Goal: Information Seeking & Learning: Learn about a topic

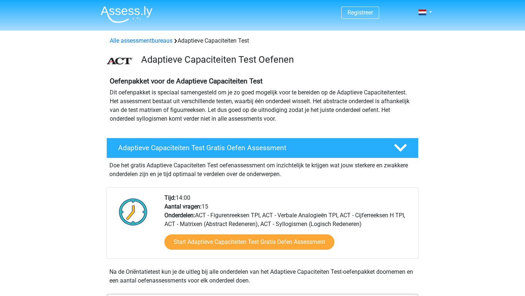
click at [141, 11] on img at bounding box center [127, 14] width 52 height 17
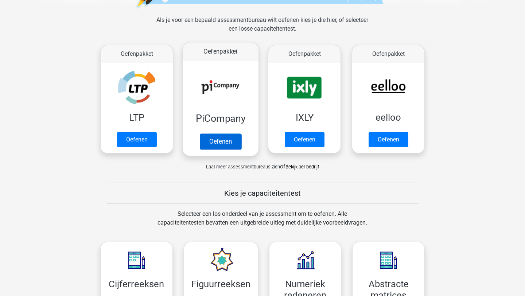
scroll to position [101, 0]
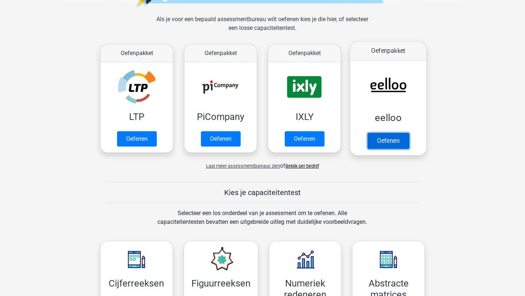
click at [393, 136] on link "Oefenen" at bounding box center [389, 141] width 42 height 16
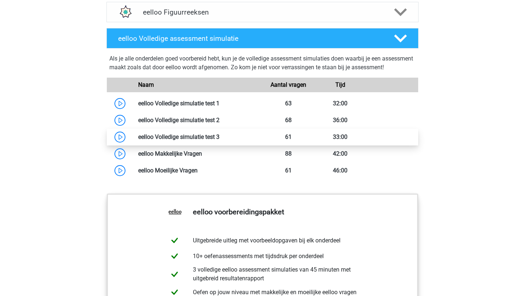
scroll to position [562, 0]
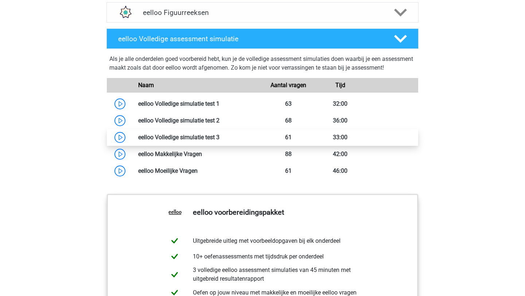
click at [220, 141] on link at bounding box center [220, 137] width 0 height 7
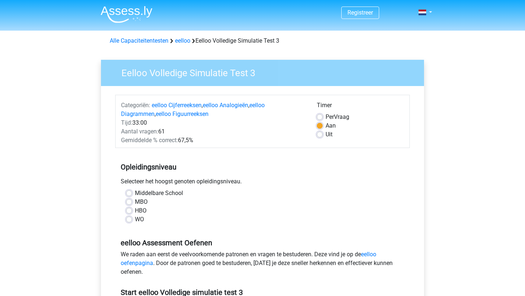
click at [142, 203] on label "MBO" at bounding box center [141, 202] width 13 height 9
click at [132, 203] on input "MBO" at bounding box center [129, 201] width 6 height 7
radio input "true"
click at [326, 118] on label "Per Vraag" at bounding box center [338, 117] width 24 height 9
click at [321, 118] on input "Per Vraag" at bounding box center [320, 116] width 6 height 7
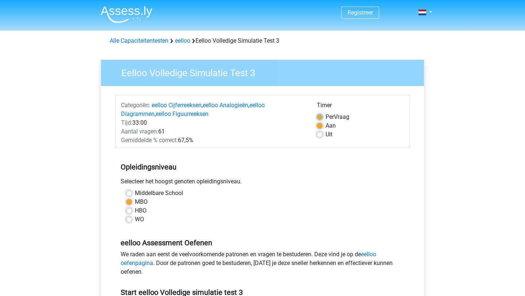
radio input "true"
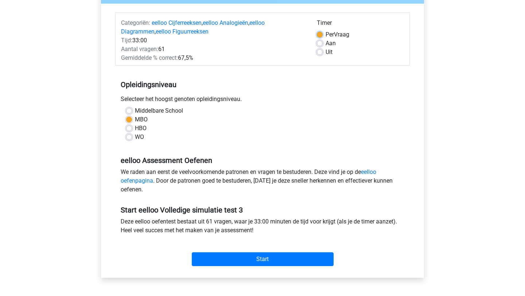
scroll to position [89, 0]
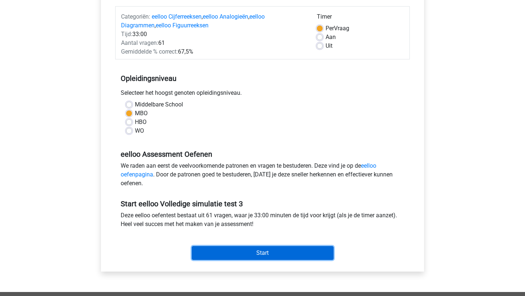
click at [263, 252] on input "Start" at bounding box center [263, 253] width 142 height 14
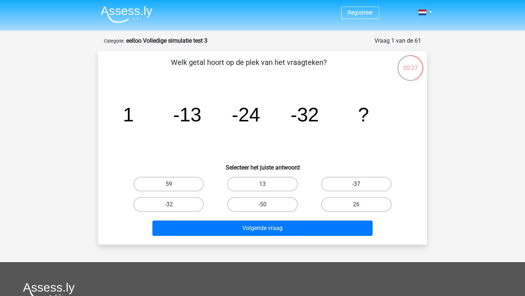
click at [346, 180] on label "-37" at bounding box center [356, 184] width 70 height 15
click at [357, 184] on input "-37" at bounding box center [359, 186] width 5 height 5
radio input "true"
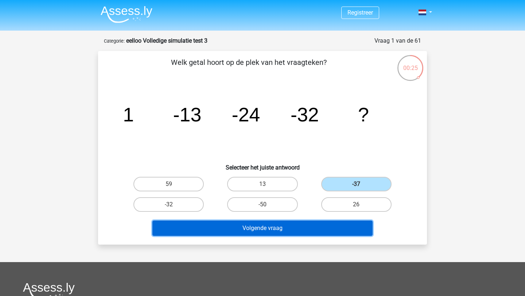
click at [322, 225] on button "Volgende vraag" at bounding box center [263, 228] width 221 height 15
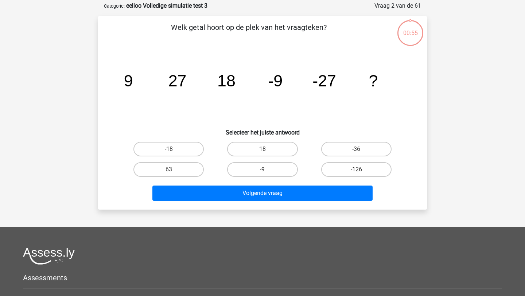
scroll to position [36, 0]
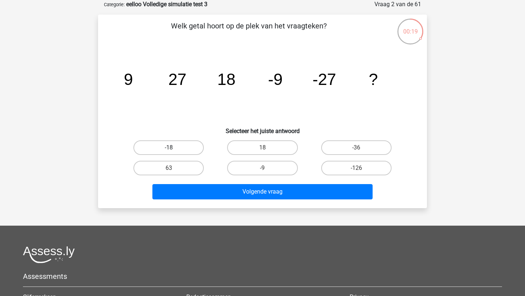
click at [181, 149] on label "-18" at bounding box center [169, 147] width 70 height 15
click at [174, 149] on input "-18" at bounding box center [171, 150] width 5 height 5
radio input "true"
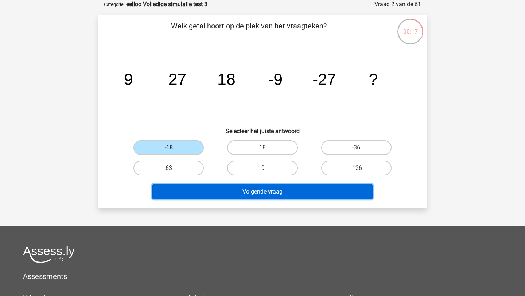
click at [189, 191] on button "Volgende vraag" at bounding box center [263, 191] width 221 height 15
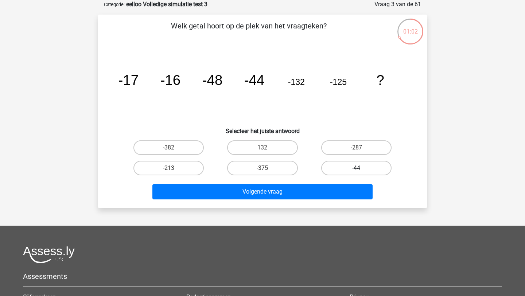
click at [356, 166] on label "-44" at bounding box center [356, 168] width 70 height 15
click at [357, 168] on input "-44" at bounding box center [359, 170] width 5 height 5
radio input "true"
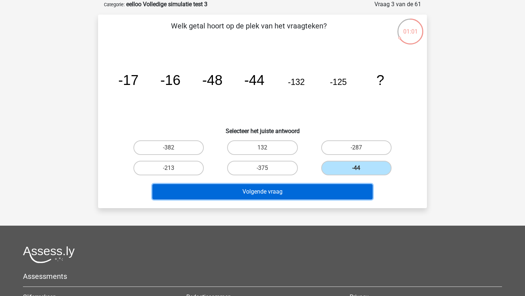
click at [340, 190] on button "Volgende vraag" at bounding box center [263, 191] width 221 height 15
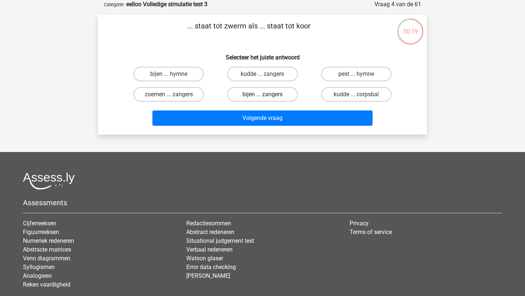
click at [274, 93] on label "bijen ... zangers" at bounding box center [262, 94] width 70 height 15
click at [267, 95] on input "bijen ... zangers" at bounding box center [265, 97] width 5 height 5
radio input "true"
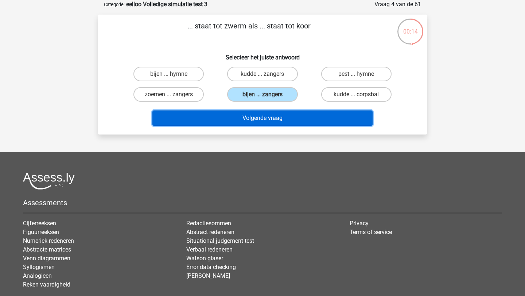
click at [276, 118] on button "Volgende vraag" at bounding box center [263, 118] width 221 height 15
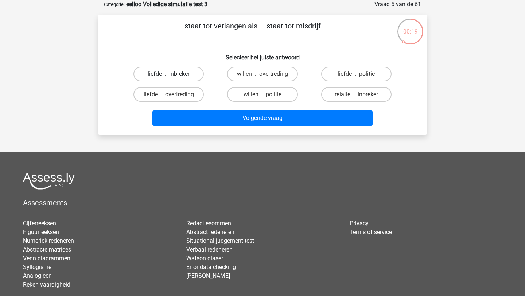
click at [193, 73] on label "liefde ... inbreker" at bounding box center [169, 74] width 70 height 15
click at [174, 74] on input "liefde ... inbreker" at bounding box center [171, 76] width 5 height 5
radio input "true"
click at [240, 75] on label "willen ... overtreding" at bounding box center [262, 74] width 70 height 15
click at [263, 75] on input "willen ... overtreding" at bounding box center [265, 76] width 5 height 5
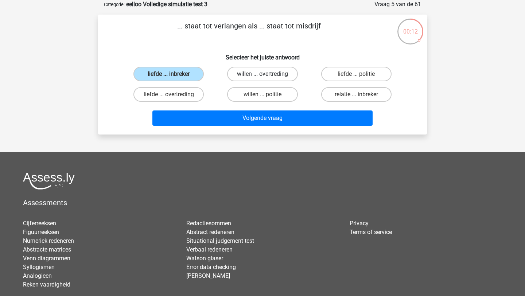
radio input "true"
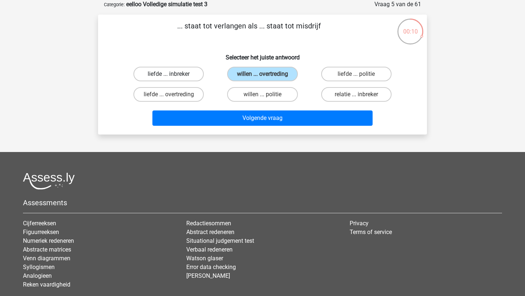
click at [188, 74] on label "liefde ... inbreker" at bounding box center [169, 74] width 70 height 15
click at [174, 74] on input "liefde ... inbreker" at bounding box center [171, 76] width 5 height 5
radio input "true"
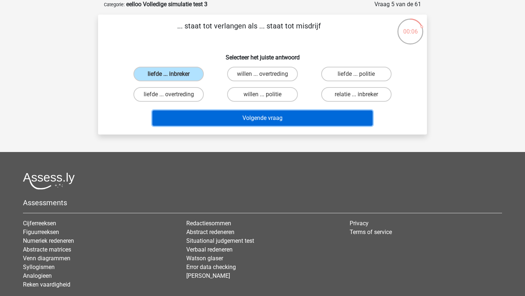
click at [207, 117] on button "Volgende vraag" at bounding box center [263, 118] width 221 height 15
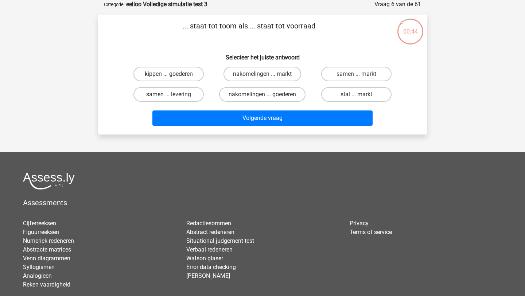
click at [185, 73] on label "kippen ... goederen" at bounding box center [169, 74] width 70 height 15
click at [174, 74] on input "kippen ... goederen" at bounding box center [171, 76] width 5 height 5
radio input "true"
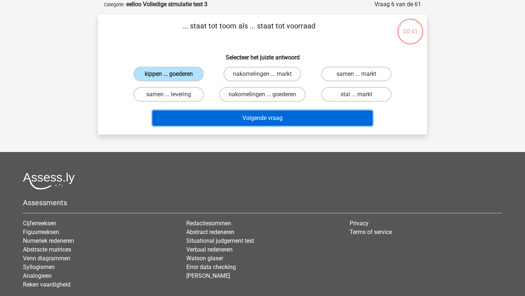
click at [204, 119] on button "Volgende vraag" at bounding box center [263, 118] width 221 height 15
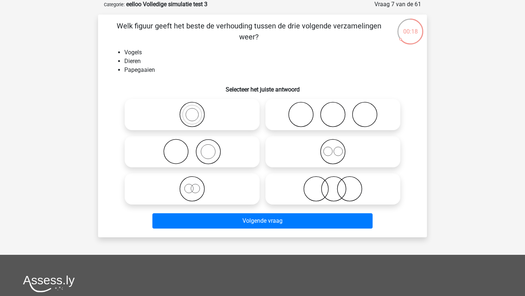
click at [335, 157] on icon at bounding box center [333, 152] width 129 height 26
click at [335, 148] on input "radio" at bounding box center [335, 145] width 5 height 5
radio input "true"
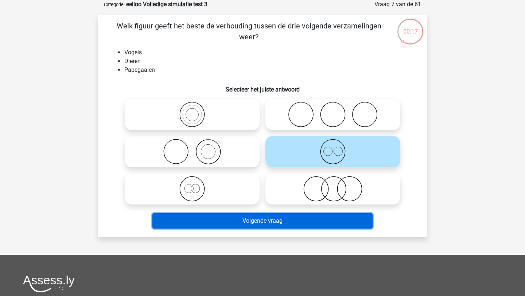
click at [281, 215] on button "Volgende vraag" at bounding box center [263, 220] width 221 height 15
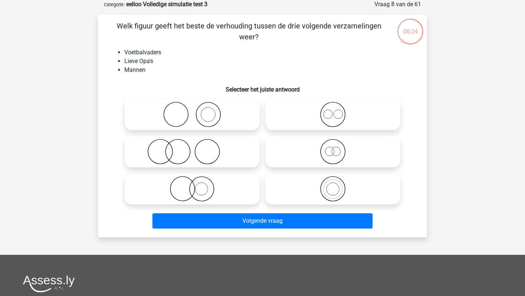
click at [333, 115] on icon at bounding box center [333, 115] width 129 height 26
click at [333, 111] on input "radio" at bounding box center [335, 108] width 5 height 5
radio input "true"
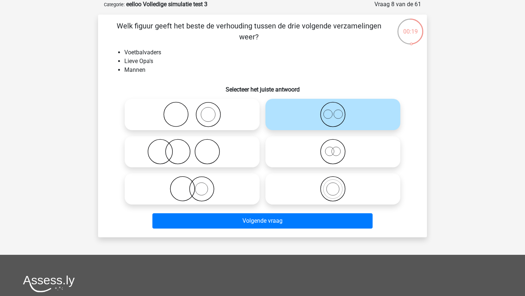
click at [335, 153] on icon at bounding box center [333, 152] width 129 height 26
click at [335, 148] on input "radio" at bounding box center [335, 145] width 5 height 5
radio input "true"
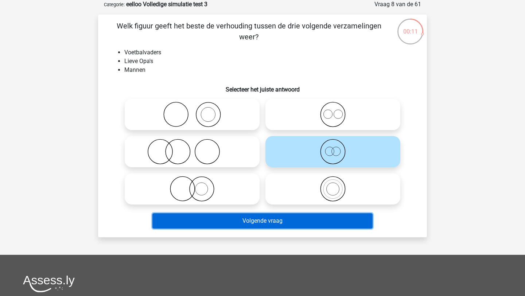
click at [284, 225] on button "Volgende vraag" at bounding box center [263, 220] width 221 height 15
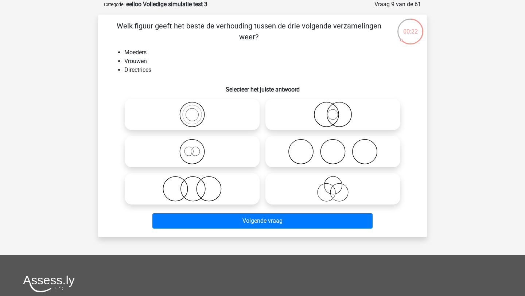
click at [339, 115] on circle at bounding box center [327, 115] width 24 height 24
click at [338, 111] on input "radio" at bounding box center [335, 108] width 5 height 5
radio input "true"
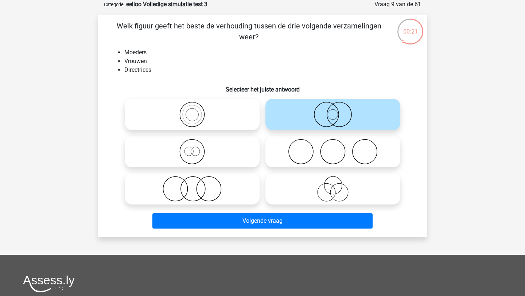
click at [174, 208] on div "Volgende vraag" at bounding box center [263, 220] width 306 height 24
click at [187, 196] on icon at bounding box center [192, 189] width 129 height 26
click at [192, 185] on input "radio" at bounding box center [194, 183] width 5 height 5
radio input "true"
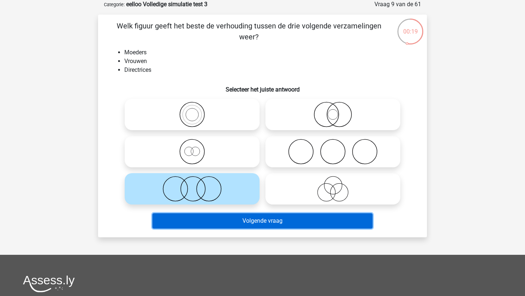
click at [214, 219] on button "Volgende vraag" at bounding box center [263, 220] width 221 height 15
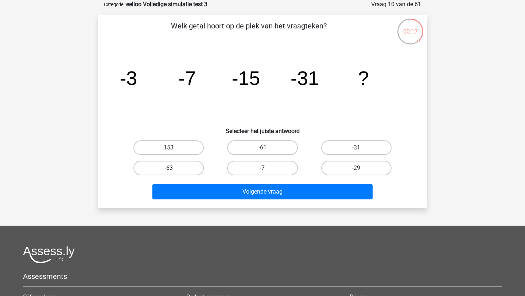
click at [174, 166] on label "-63" at bounding box center [169, 168] width 70 height 15
click at [174, 168] on input "-63" at bounding box center [171, 170] width 5 height 5
radio input "true"
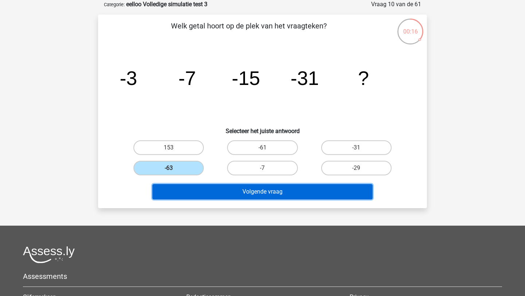
click at [186, 192] on button "Volgende vraag" at bounding box center [263, 191] width 221 height 15
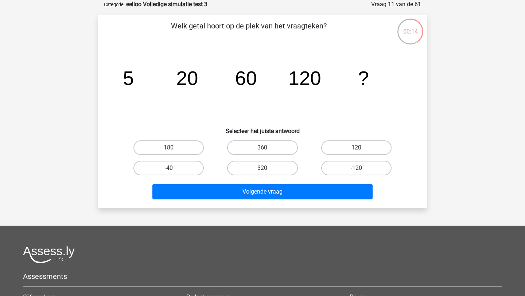
click at [329, 148] on label "120" at bounding box center [356, 147] width 70 height 15
click at [357, 148] on input "120" at bounding box center [359, 150] width 5 height 5
radio input "true"
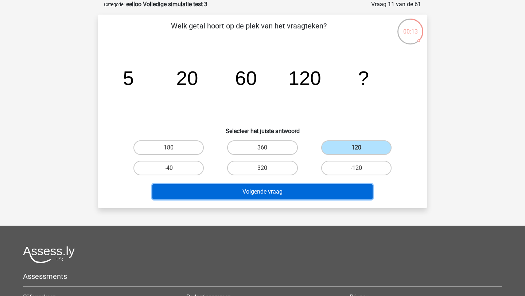
click at [299, 192] on button "Volgende vraag" at bounding box center [263, 191] width 221 height 15
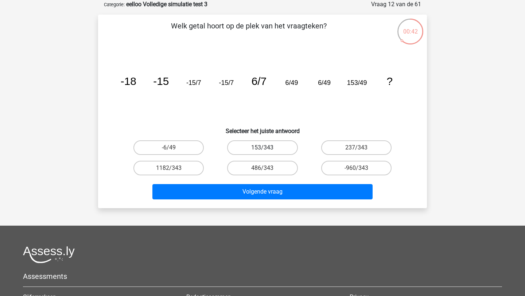
click at [282, 146] on label "153/343" at bounding box center [262, 147] width 70 height 15
click at [267, 148] on input "153/343" at bounding box center [265, 150] width 5 height 5
radio input "true"
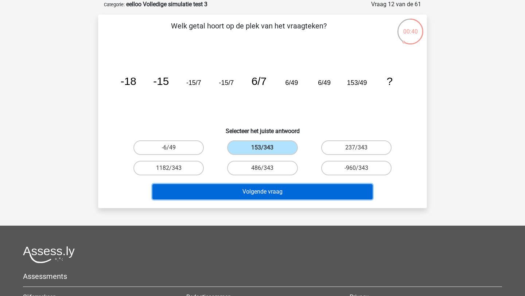
click at [273, 193] on button "Volgende vraag" at bounding box center [263, 191] width 221 height 15
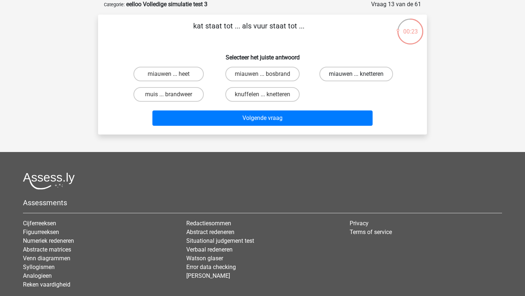
click at [344, 72] on label "miauwen ... knetteren" at bounding box center [357, 74] width 74 height 15
click at [357, 74] on input "miauwen ... knetteren" at bounding box center [359, 76] width 5 height 5
radio input "true"
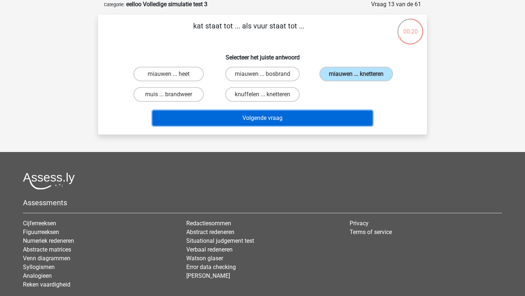
click at [304, 119] on button "Volgende vraag" at bounding box center [263, 118] width 221 height 15
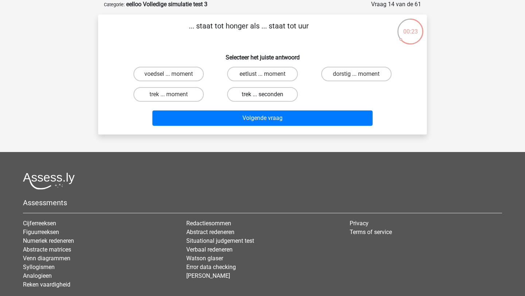
click at [244, 94] on label "trek ... seconden" at bounding box center [262, 94] width 70 height 15
click at [263, 95] on input "trek ... seconden" at bounding box center [265, 97] width 5 height 5
radio input "true"
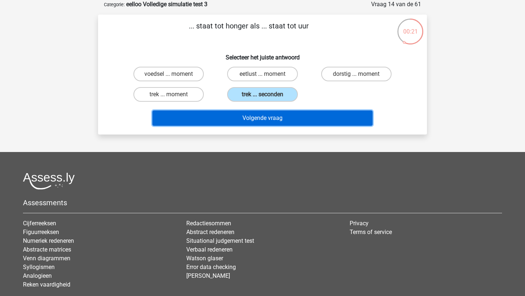
click at [243, 116] on button "Volgende vraag" at bounding box center [263, 118] width 221 height 15
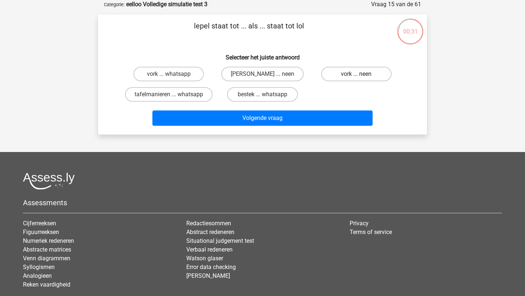
click at [373, 72] on label "vork ... neen" at bounding box center [356, 74] width 70 height 15
click at [361, 74] on input "vork ... neen" at bounding box center [359, 76] width 5 height 5
radio input "true"
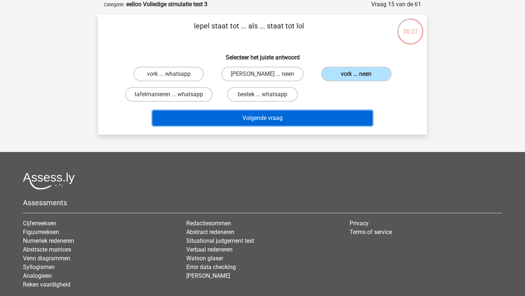
click at [314, 119] on button "Volgende vraag" at bounding box center [263, 118] width 221 height 15
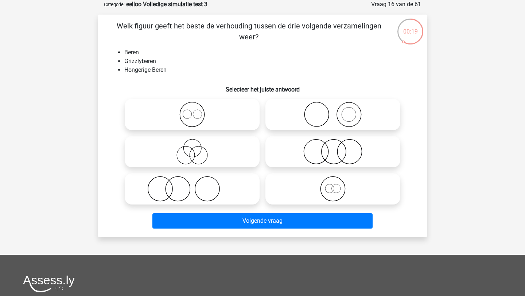
click at [332, 192] on icon at bounding box center [333, 189] width 129 height 26
click at [333, 185] on input "radio" at bounding box center [335, 183] width 5 height 5
radio input "true"
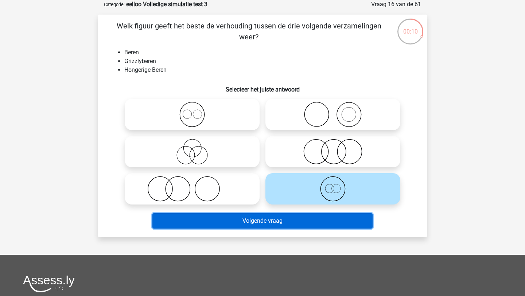
click at [261, 220] on button "Volgende vraag" at bounding box center [263, 220] width 221 height 15
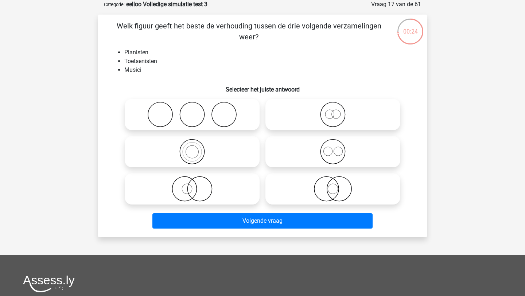
click at [194, 190] on icon at bounding box center [192, 189] width 129 height 26
click at [194, 185] on input "radio" at bounding box center [194, 183] width 5 height 5
radio input "true"
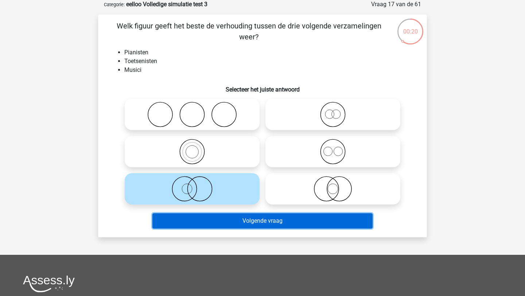
click at [212, 219] on button "Volgende vraag" at bounding box center [263, 220] width 221 height 15
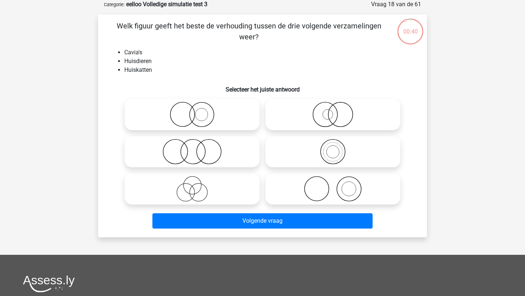
click at [211, 148] on icon at bounding box center [192, 152] width 129 height 26
click at [197, 148] on input "radio" at bounding box center [194, 145] width 5 height 5
radio input "true"
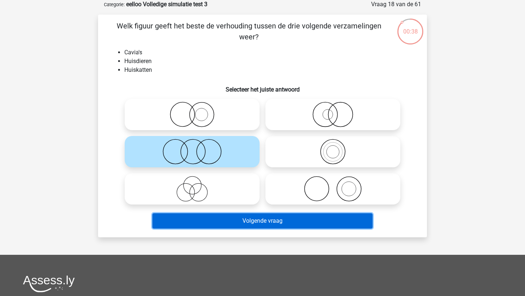
click at [208, 218] on button "Volgende vraag" at bounding box center [263, 220] width 221 height 15
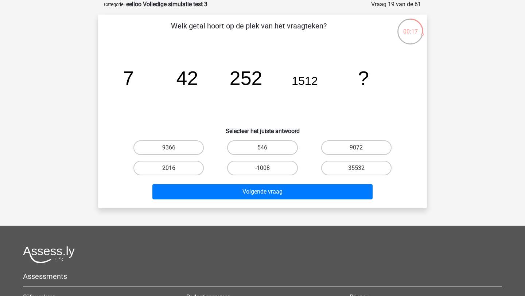
click at [182, 169] on label "2016" at bounding box center [169, 168] width 70 height 15
click at [174, 169] on input "2016" at bounding box center [171, 170] width 5 height 5
radio input "true"
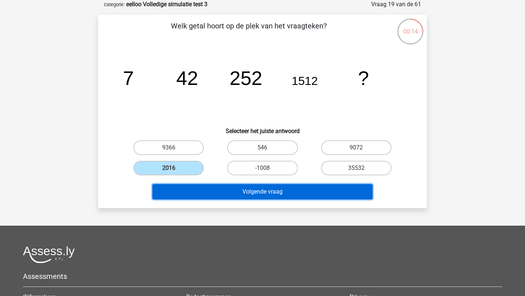
click at [236, 190] on button "Volgende vraag" at bounding box center [263, 191] width 221 height 15
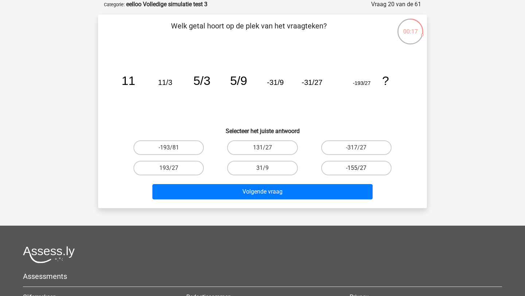
click at [363, 168] on label "-155/27" at bounding box center [356, 168] width 70 height 15
click at [361, 168] on input "-155/27" at bounding box center [359, 170] width 5 height 5
radio input "true"
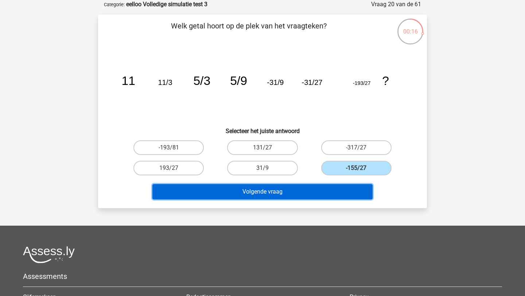
click at [345, 188] on button "Volgende vraag" at bounding box center [263, 191] width 221 height 15
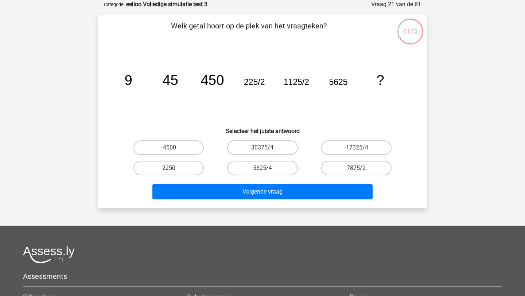
click at [184, 166] on label "2250" at bounding box center [169, 168] width 70 height 15
click at [174, 168] on input "2250" at bounding box center [171, 170] width 5 height 5
radio input "true"
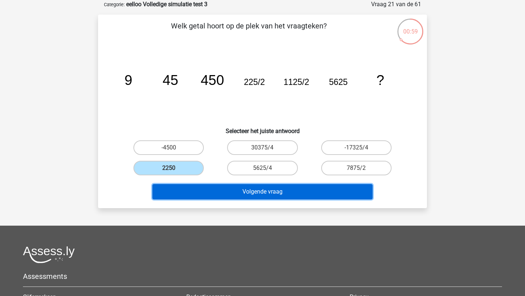
click at [217, 193] on button "Volgende vraag" at bounding box center [263, 191] width 221 height 15
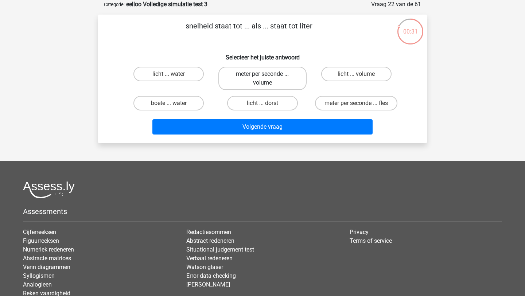
click at [251, 77] on label "meter per seconde ... volume" at bounding box center [263, 78] width 88 height 23
click at [263, 77] on input "meter per seconde ... volume" at bounding box center [265, 76] width 5 height 5
radio input "true"
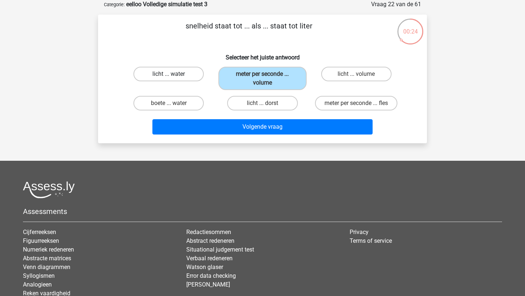
click at [187, 73] on label "licht ... water" at bounding box center [169, 74] width 70 height 15
click at [174, 74] on input "licht ... water" at bounding box center [171, 76] width 5 height 5
radio input "true"
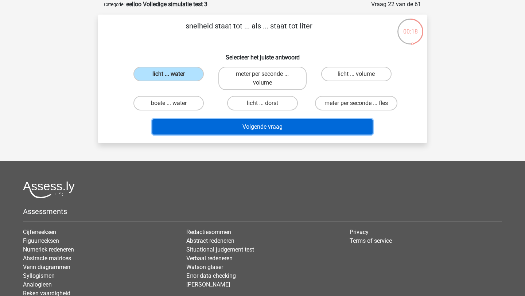
click at [272, 130] on button "Volgende vraag" at bounding box center [263, 126] width 221 height 15
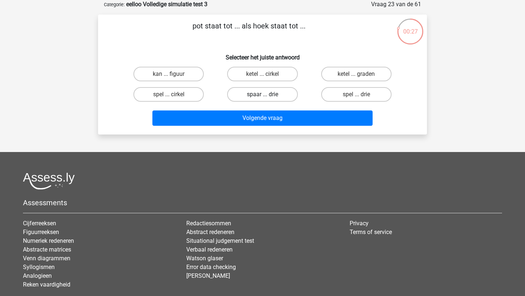
click at [247, 93] on label "spaar ... drie" at bounding box center [262, 94] width 70 height 15
click at [263, 95] on input "spaar ... drie" at bounding box center [265, 97] width 5 height 5
radio input "true"
click at [247, 126] on div "Volgende vraag" at bounding box center [263, 120] width 282 height 18
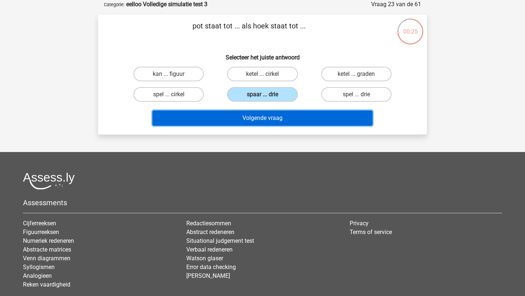
click at [248, 116] on button "Volgende vraag" at bounding box center [263, 118] width 221 height 15
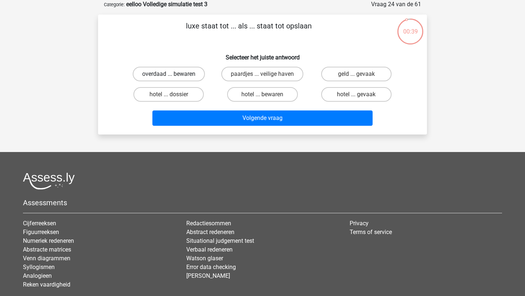
click at [187, 75] on label "overdaad ... bewaren" at bounding box center [169, 74] width 72 height 15
click at [174, 75] on input "overdaad ... bewaren" at bounding box center [171, 76] width 5 height 5
radio input "true"
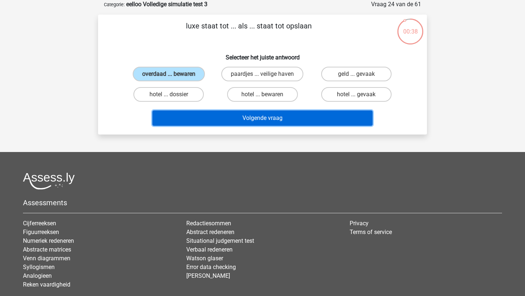
click at [203, 113] on button "Volgende vraag" at bounding box center [263, 118] width 221 height 15
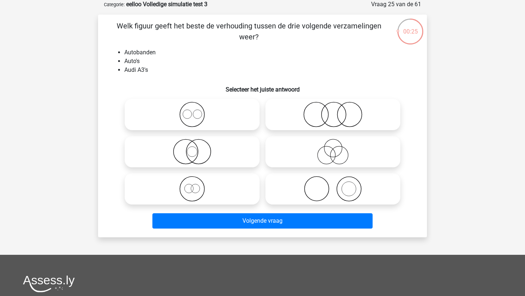
click at [313, 186] on icon at bounding box center [333, 189] width 129 height 26
click at [333, 185] on input "radio" at bounding box center [335, 183] width 5 height 5
radio input "true"
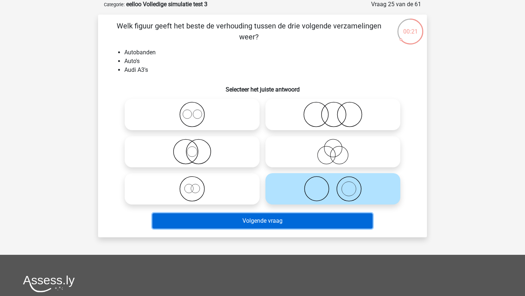
click at [290, 219] on button "Volgende vraag" at bounding box center [263, 220] width 221 height 15
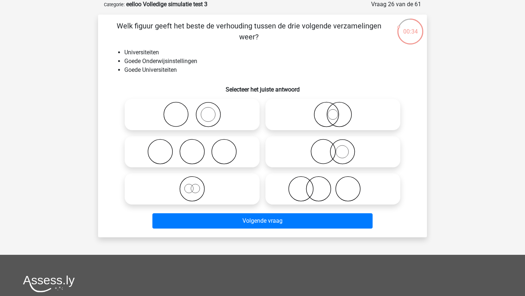
click at [337, 155] on icon at bounding box center [333, 152] width 129 height 26
click at [337, 148] on input "radio" at bounding box center [335, 145] width 5 height 5
radio input "true"
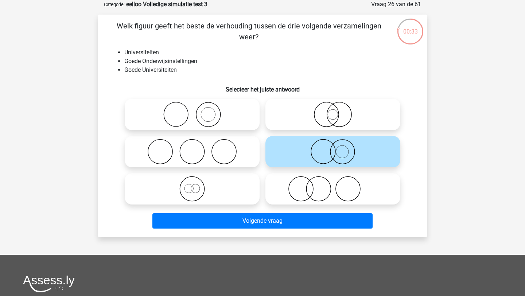
click at [337, 120] on circle at bounding box center [327, 115] width 24 height 24
click at [337, 111] on input "radio" at bounding box center [335, 108] width 5 height 5
radio input "true"
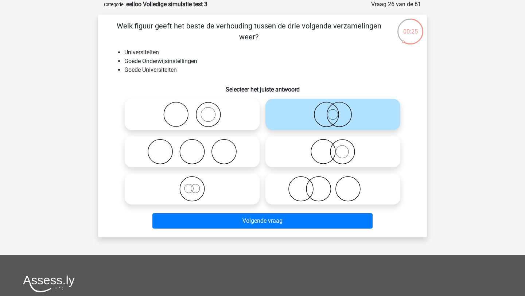
click at [336, 142] on icon at bounding box center [333, 152] width 129 height 26
click at [336, 143] on input "radio" at bounding box center [335, 145] width 5 height 5
radio input "true"
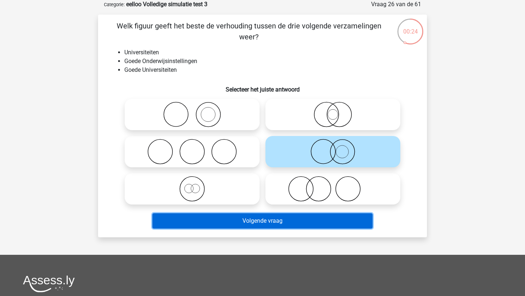
click at [302, 215] on button "Volgende vraag" at bounding box center [263, 220] width 221 height 15
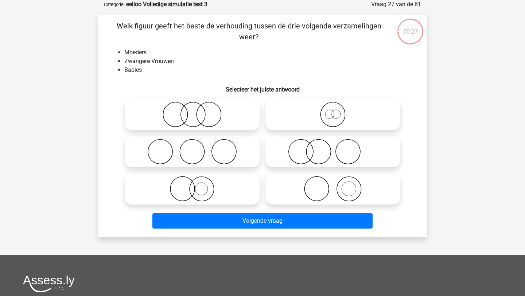
click at [330, 155] on circle at bounding box center [319, 152] width 24 height 24
click at [333, 148] on input "radio" at bounding box center [335, 145] width 5 height 5
radio input "true"
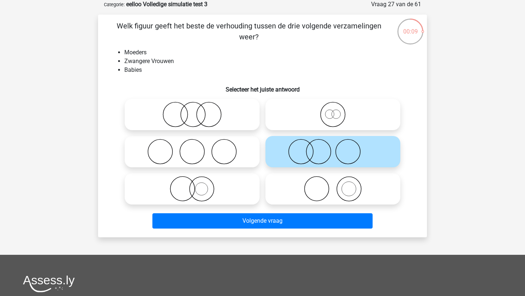
click at [196, 182] on input "radio" at bounding box center [194, 183] width 5 height 5
radio input "true"
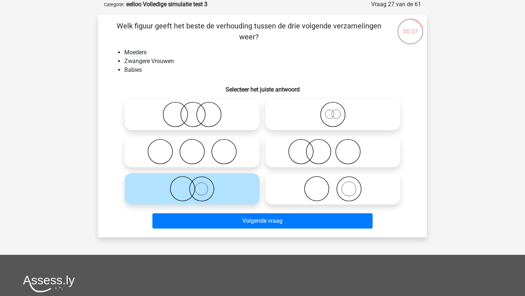
click at [212, 149] on icon at bounding box center [192, 152] width 129 height 26
click at [197, 148] on input "radio" at bounding box center [194, 145] width 5 height 5
radio input "true"
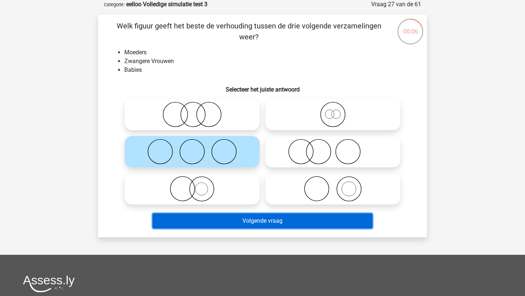
click at [213, 220] on button "Volgende vraag" at bounding box center [263, 220] width 221 height 15
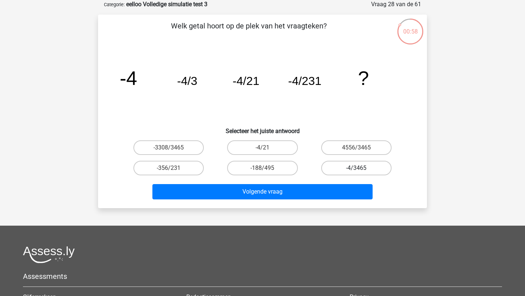
click at [346, 167] on label "-4/3465" at bounding box center [356, 168] width 70 height 15
click at [357, 168] on input "-4/3465" at bounding box center [359, 170] width 5 height 5
radio input "true"
click at [284, 149] on label "-4/21" at bounding box center [262, 147] width 70 height 15
click at [267, 149] on input "-4/21" at bounding box center [265, 150] width 5 height 5
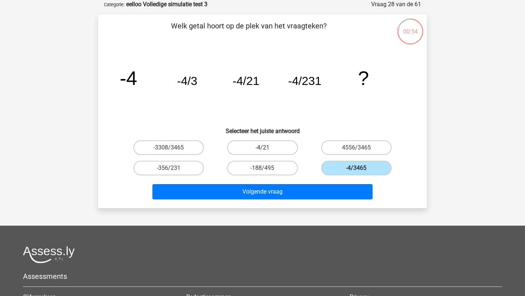
radio input "true"
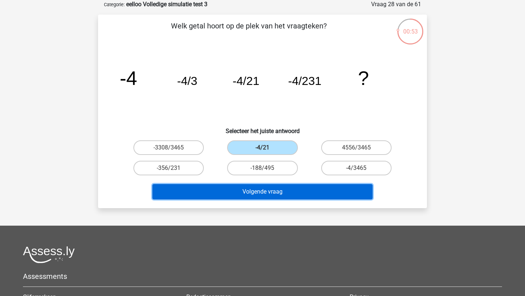
click at [278, 192] on button "Volgende vraag" at bounding box center [263, 191] width 221 height 15
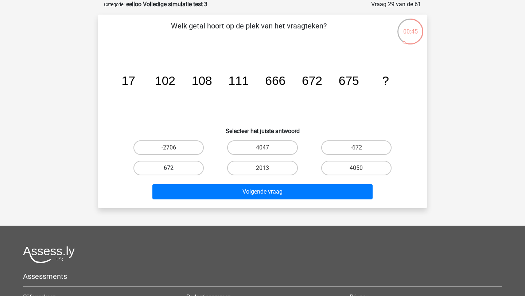
click at [185, 169] on label "672" at bounding box center [169, 168] width 70 height 15
click at [174, 169] on input "672" at bounding box center [171, 170] width 5 height 5
radio input "true"
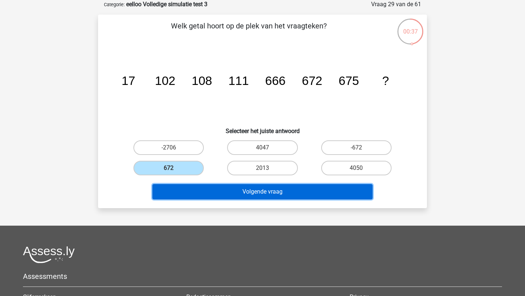
click at [268, 189] on button "Volgende vraag" at bounding box center [263, 191] width 221 height 15
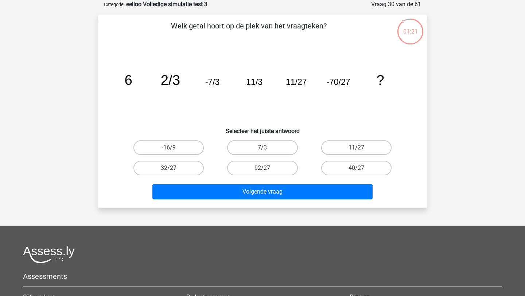
click at [253, 166] on label "92/27" at bounding box center [262, 168] width 70 height 15
click at [263, 168] on input "92/27" at bounding box center [265, 170] width 5 height 5
radio input "true"
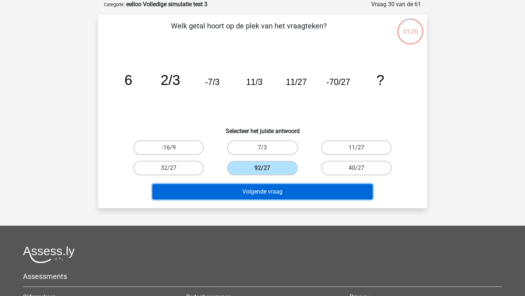
click at [256, 192] on button "Volgende vraag" at bounding box center [263, 191] width 221 height 15
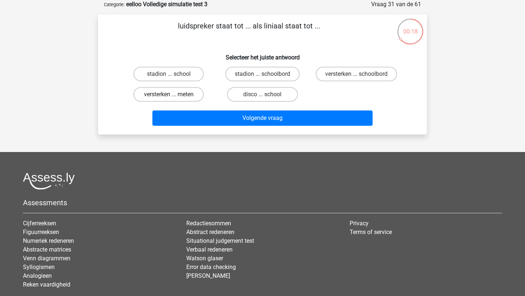
click at [175, 96] on label "versterken ... meten" at bounding box center [169, 94] width 70 height 15
click at [174, 96] on input "versterken ... meten" at bounding box center [171, 97] width 5 height 5
radio input "true"
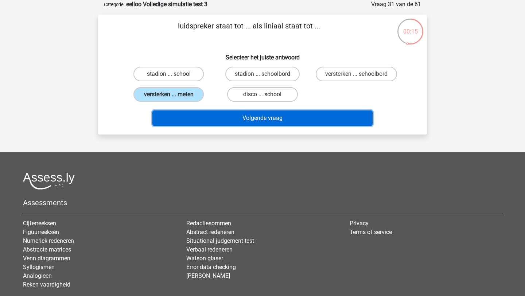
click at [192, 122] on button "Volgende vraag" at bounding box center [263, 118] width 221 height 15
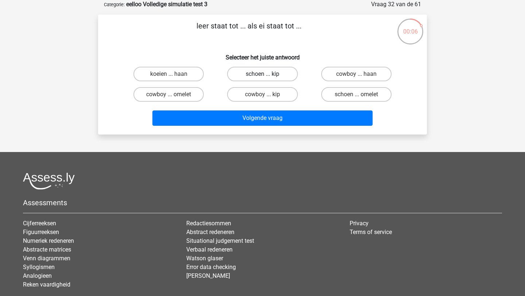
click at [275, 73] on label "schoen ... kip" at bounding box center [262, 74] width 70 height 15
click at [267, 74] on input "schoen ... kip" at bounding box center [265, 76] width 5 height 5
radio input "true"
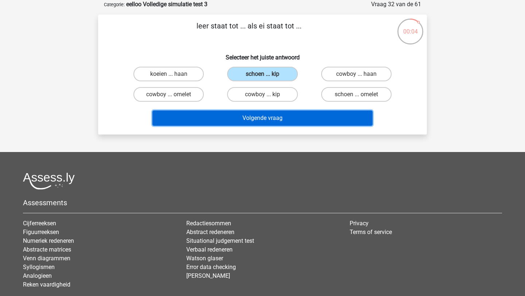
click at [276, 118] on button "Volgende vraag" at bounding box center [263, 118] width 221 height 15
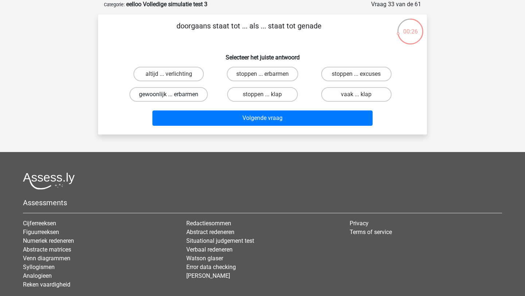
click at [190, 94] on label "gewoonlijk ... erbarmen" at bounding box center [169, 94] width 78 height 15
click at [174, 95] on input "gewoonlijk ... erbarmen" at bounding box center [171, 97] width 5 height 5
radio input "true"
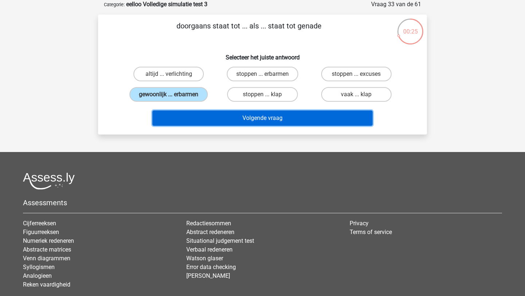
click at [212, 118] on button "Volgende vraag" at bounding box center [263, 118] width 221 height 15
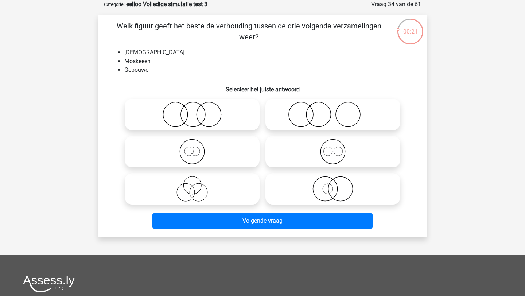
click at [343, 144] on icon at bounding box center [333, 152] width 129 height 26
click at [338, 144] on input "radio" at bounding box center [335, 145] width 5 height 5
radio input "true"
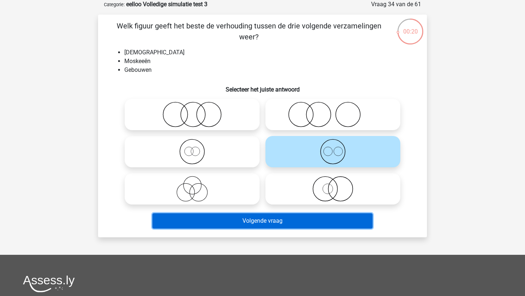
click at [306, 223] on button "Volgende vraag" at bounding box center [263, 220] width 221 height 15
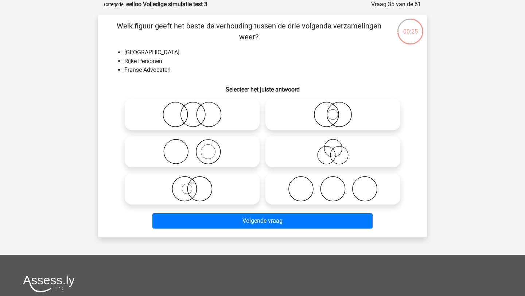
click at [196, 109] on input "radio" at bounding box center [194, 108] width 5 height 5
radio input "true"
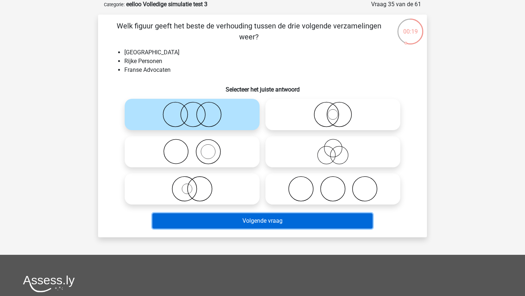
click at [213, 218] on button "Volgende vraag" at bounding box center [263, 220] width 221 height 15
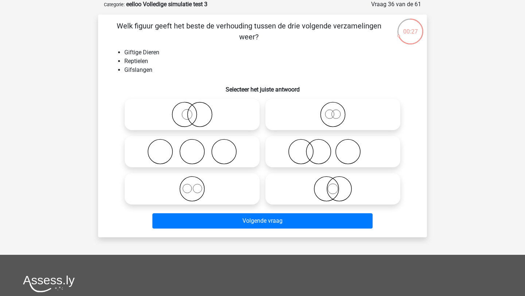
click at [202, 117] on icon at bounding box center [192, 115] width 129 height 26
click at [197, 111] on input "radio" at bounding box center [194, 108] width 5 height 5
radio input "true"
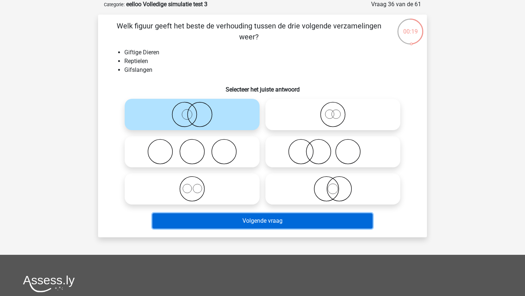
click at [242, 220] on button "Volgende vraag" at bounding box center [263, 220] width 221 height 15
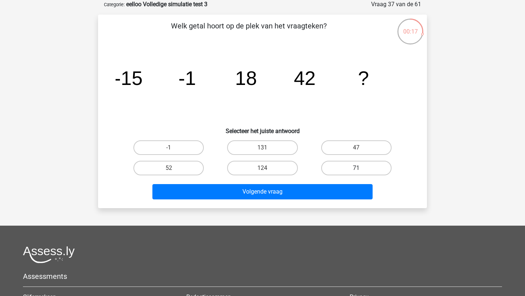
click at [339, 170] on label "71" at bounding box center [356, 168] width 70 height 15
click at [357, 170] on input "71" at bounding box center [359, 170] width 5 height 5
radio input "true"
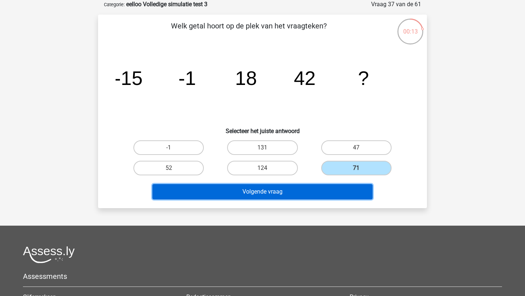
click at [314, 194] on button "Volgende vraag" at bounding box center [263, 191] width 221 height 15
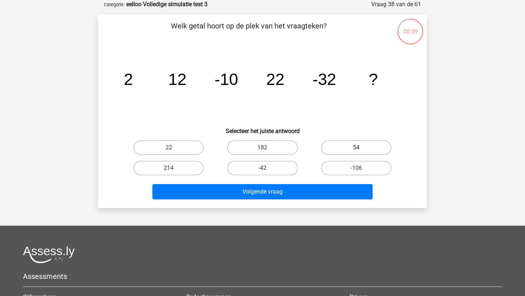
click at [341, 147] on label "54" at bounding box center [356, 147] width 70 height 15
click at [357, 148] on input "54" at bounding box center [359, 150] width 5 height 5
radio input "true"
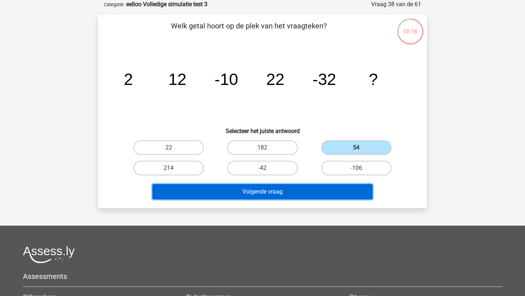
click at [268, 192] on button "Volgende vraag" at bounding box center [263, 191] width 221 height 15
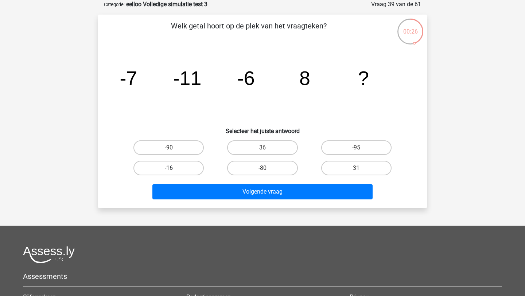
click at [190, 169] on label "-16" at bounding box center [169, 168] width 70 height 15
click at [174, 169] on input "-16" at bounding box center [171, 170] width 5 height 5
radio input "true"
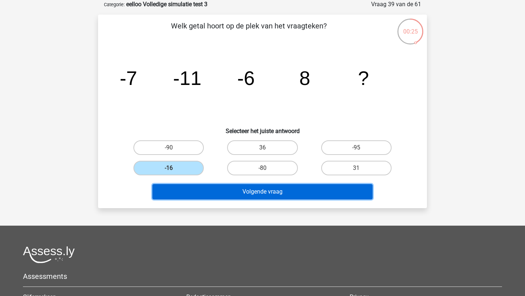
click at [210, 197] on button "Volgende vraag" at bounding box center [263, 191] width 221 height 15
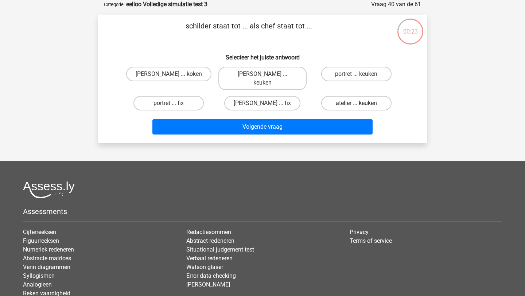
click at [347, 96] on label "atelier ... keuken" at bounding box center [356, 103] width 70 height 15
click at [357, 103] on input "atelier ... keuken" at bounding box center [359, 105] width 5 height 5
radio input "true"
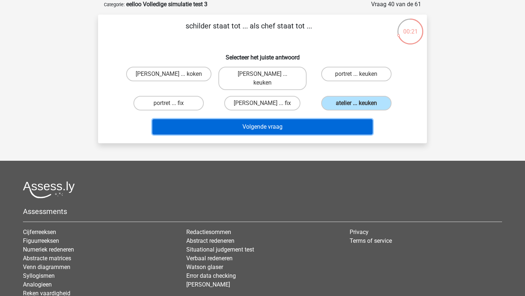
click at [336, 119] on button "Volgende vraag" at bounding box center [263, 126] width 221 height 15
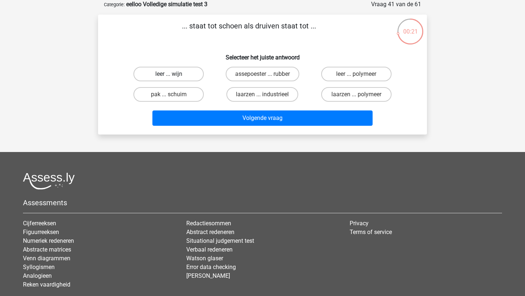
click at [174, 73] on label "leer ... wijn" at bounding box center [169, 74] width 70 height 15
click at [174, 74] on input "leer ... wijn" at bounding box center [171, 76] width 5 height 5
radio input "true"
click at [331, 77] on label "leer ... polymeer" at bounding box center [356, 74] width 70 height 15
click at [357, 77] on input "leer ... polymeer" at bounding box center [359, 76] width 5 height 5
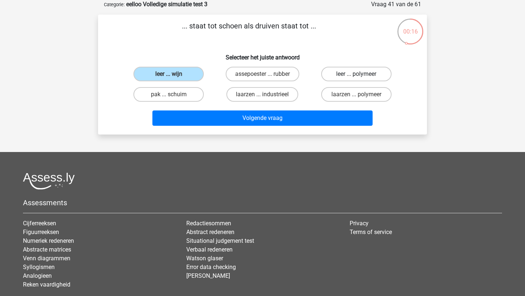
radio input "true"
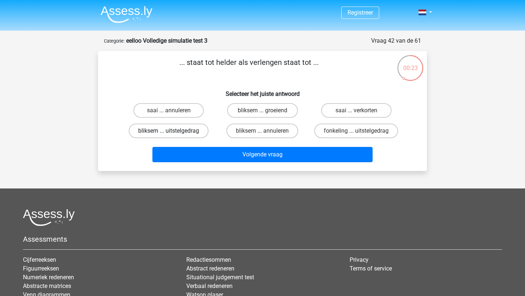
click at [189, 130] on label "bliksem ... uitstelgedrag" at bounding box center [169, 131] width 80 height 15
click at [174, 131] on input "bliksem ... uitstelgedrag" at bounding box center [171, 133] width 5 height 5
radio input "true"
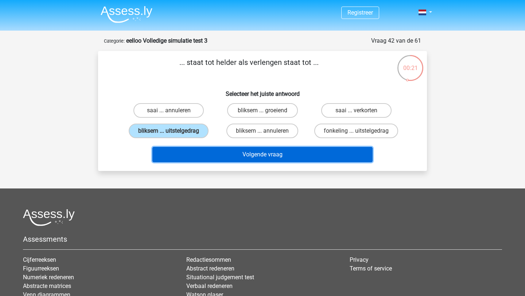
click at [221, 157] on button "Volgende vraag" at bounding box center [263, 154] width 221 height 15
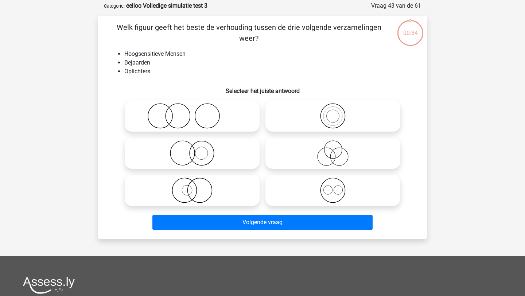
scroll to position [36, 0]
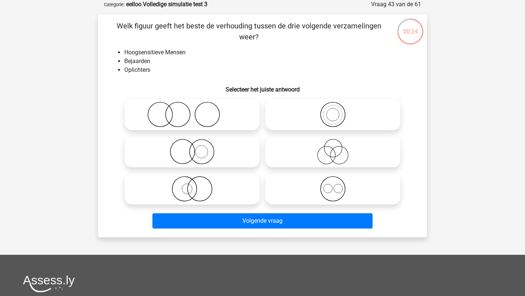
click at [206, 157] on icon at bounding box center [192, 152] width 129 height 26
click at [197, 148] on input "radio" at bounding box center [194, 145] width 5 height 5
radio input "true"
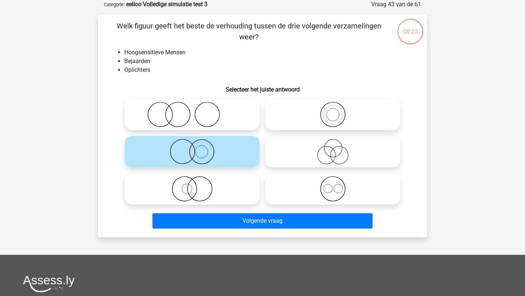
click at [335, 140] on icon at bounding box center [333, 152] width 129 height 26
click at [335, 143] on input "radio" at bounding box center [335, 145] width 5 height 5
radio input "true"
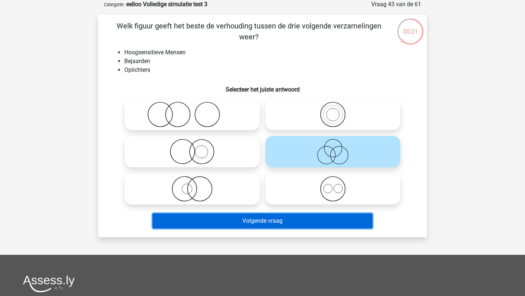
click at [271, 217] on button "Volgende vraag" at bounding box center [263, 220] width 221 height 15
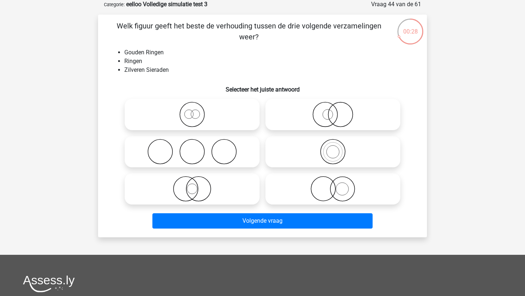
click at [323, 189] on icon at bounding box center [333, 189] width 129 height 26
click at [333, 185] on input "radio" at bounding box center [335, 183] width 5 height 5
radio input "true"
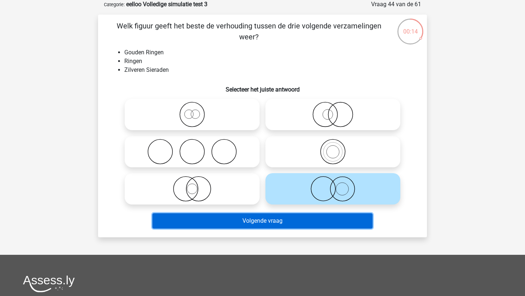
click at [290, 216] on button "Volgende vraag" at bounding box center [263, 220] width 221 height 15
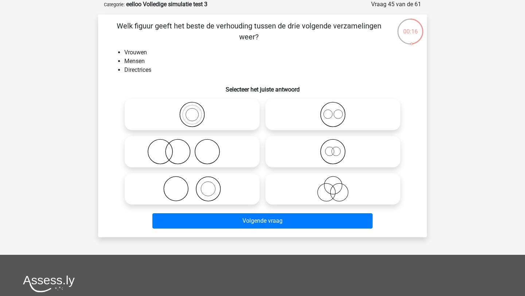
click at [333, 113] on icon at bounding box center [333, 115] width 129 height 26
click at [333, 111] on input "radio" at bounding box center [335, 108] width 5 height 5
radio input "true"
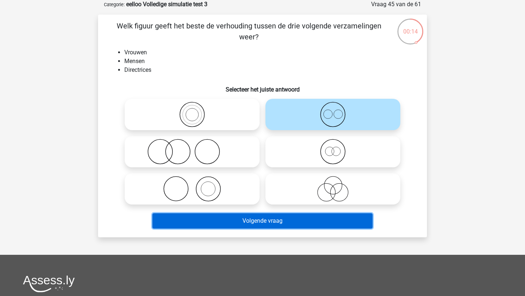
click at [308, 218] on button "Volgende vraag" at bounding box center [263, 220] width 221 height 15
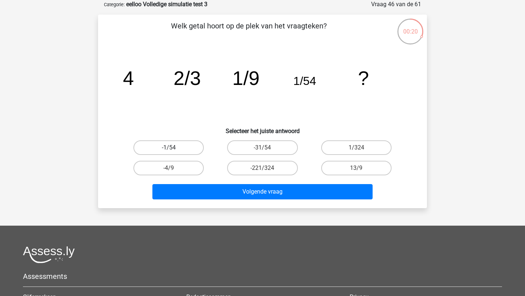
click at [190, 147] on label "-1/54" at bounding box center [169, 147] width 70 height 15
click at [174, 148] on input "-1/54" at bounding box center [171, 150] width 5 height 5
radio input "true"
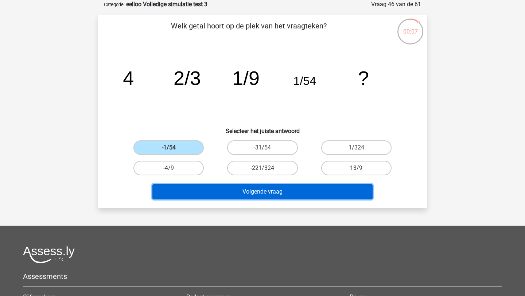
click at [208, 191] on button "Volgende vraag" at bounding box center [263, 191] width 221 height 15
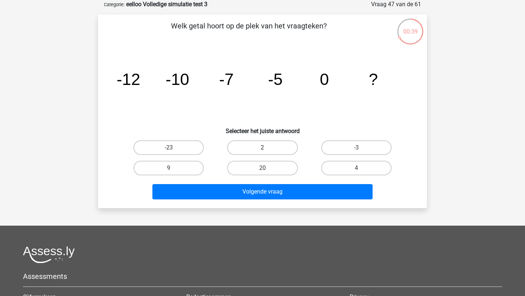
click at [282, 144] on label "2" at bounding box center [262, 147] width 70 height 15
click at [267, 148] on input "2" at bounding box center [265, 150] width 5 height 5
radio input "true"
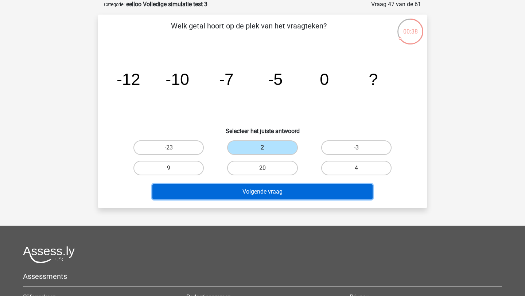
click at [261, 194] on button "Volgende vraag" at bounding box center [263, 191] width 221 height 15
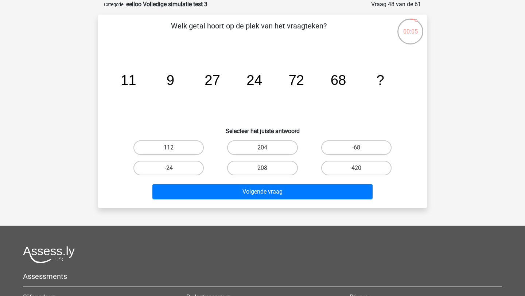
click at [167, 142] on label "112" at bounding box center [169, 147] width 70 height 15
click at [169, 148] on input "112" at bounding box center [171, 150] width 5 height 5
radio input "true"
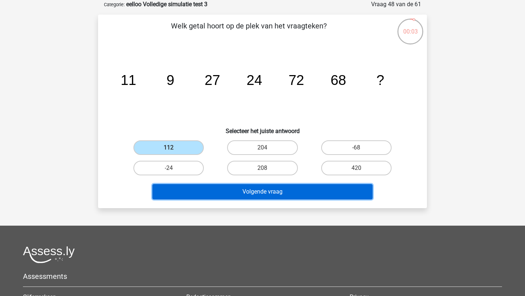
click at [203, 189] on button "Volgende vraag" at bounding box center [263, 191] width 221 height 15
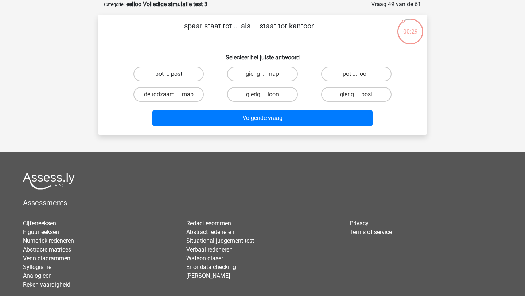
click at [190, 76] on label "pot ... post" at bounding box center [169, 74] width 70 height 15
click at [174, 76] on input "pot ... post" at bounding box center [171, 76] width 5 height 5
radio input "true"
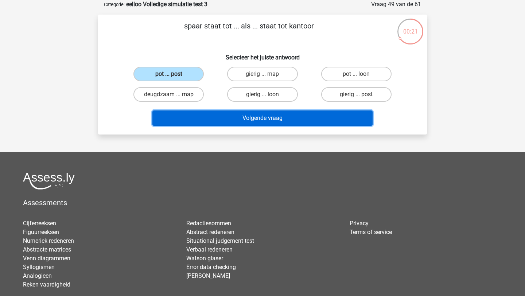
click at [211, 124] on button "Volgende vraag" at bounding box center [263, 118] width 221 height 15
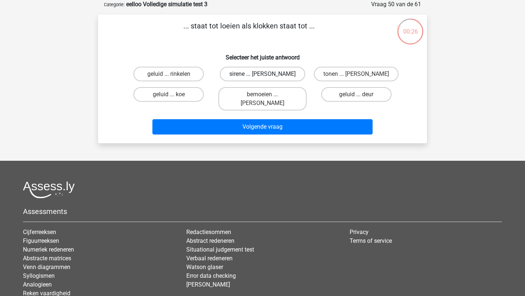
click at [275, 76] on label "sirene ... luiden" at bounding box center [262, 74] width 85 height 15
click at [267, 76] on input "sirene ... luiden" at bounding box center [265, 76] width 5 height 5
radio input "true"
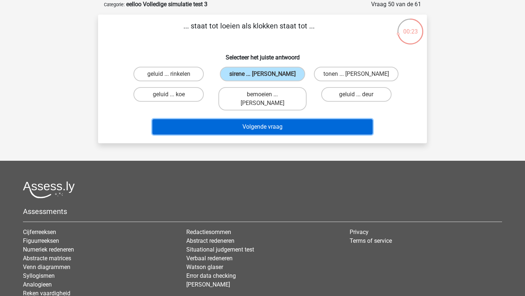
click at [293, 119] on button "Volgende vraag" at bounding box center [263, 126] width 221 height 15
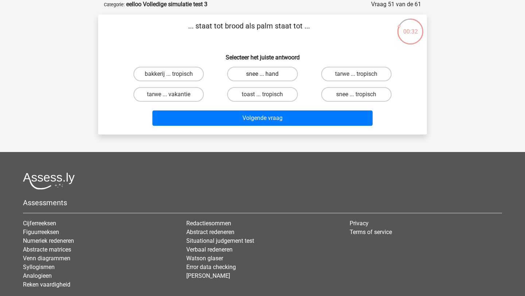
click at [261, 74] on label "snee ... hand" at bounding box center [262, 74] width 70 height 15
click at [263, 74] on input "snee ... hand" at bounding box center [265, 76] width 5 height 5
radio input "true"
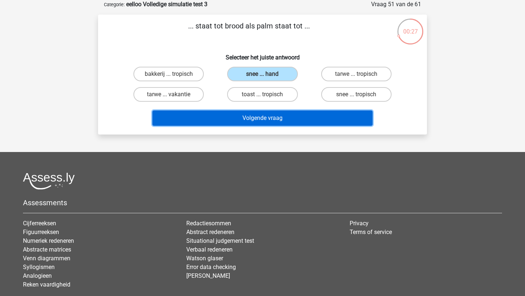
click at [283, 119] on button "Volgende vraag" at bounding box center [263, 118] width 221 height 15
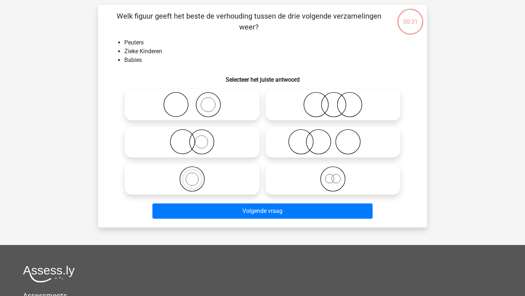
scroll to position [49, 0]
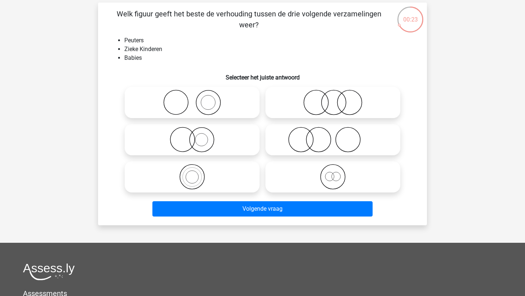
click at [344, 95] on icon at bounding box center [333, 103] width 129 height 26
click at [338, 95] on input "radio" at bounding box center [335, 96] width 5 height 5
radio input "true"
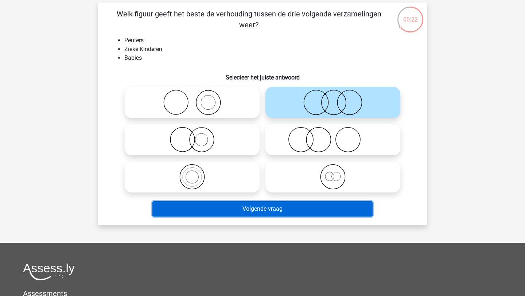
click at [262, 210] on button "Volgende vraag" at bounding box center [263, 208] width 221 height 15
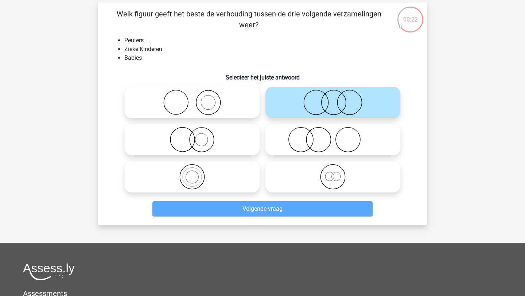
scroll to position [36, 0]
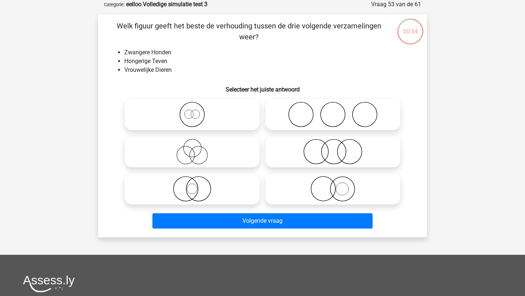
click at [330, 186] on icon at bounding box center [333, 189] width 129 height 26
click at [333, 185] on input "radio" at bounding box center [335, 183] width 5 height 5
radio input "true"
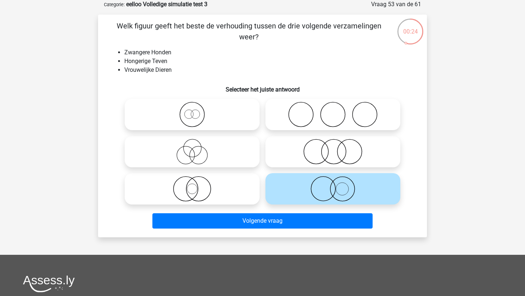
click at [305, 151] on icon at bounding box center [333, 152] width 129 height 26
click at [333, 148] on input "radio" at bounding box center [335, 145] width 5 height 5
radio input "true"
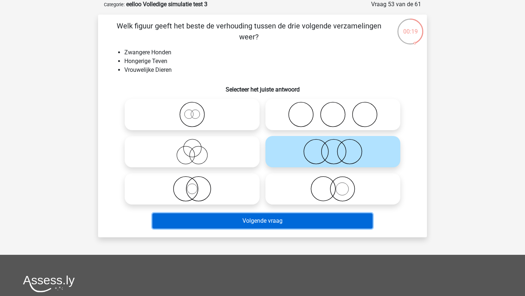
click at [278, 220] on button "Volgende vraag" at bounding box center [263, 220] width 221 height 15
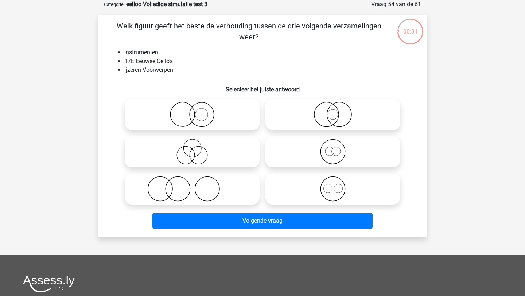
click at [230, 150] on icon at bounding box center [192, 152] width 129 height 26
click at [197, 148] on input "radio" at bounding box center [194, 145] width 5 height 5
radio input "true"
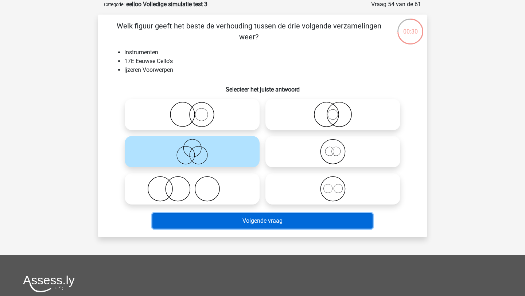
click at [223, 221] on button "Volgende vraag" at bounding box center [263, 220] width 221 height 15
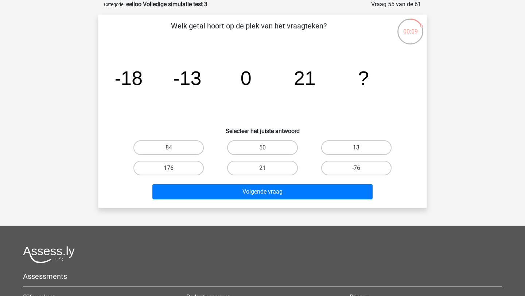
click at [343, 146] on label "13" at bounding box center [356, 147] width 70 height 15
click at [357, 148] on input "13" at bounding box center [359, 150] width 5 height 5
radio input "true"
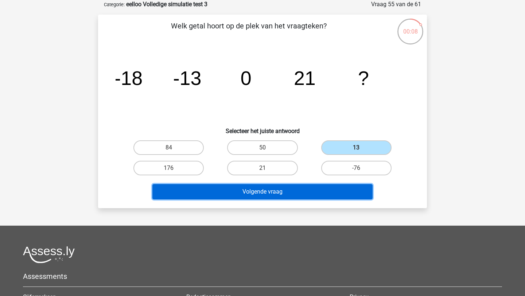
click at [293, 199] on button "Volgende vraag" at bounding box center [263, 191] width 221 height 15
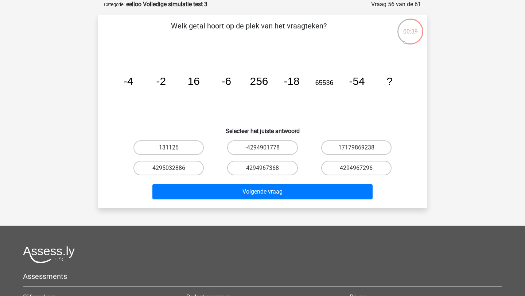
click at [186, 148] on label "131126" at bounding box center [169, 147] width 70 height 15
click at [174, 148] on input "131126" at bounding box center [171, 150] width 5 height 5
radio input "true"
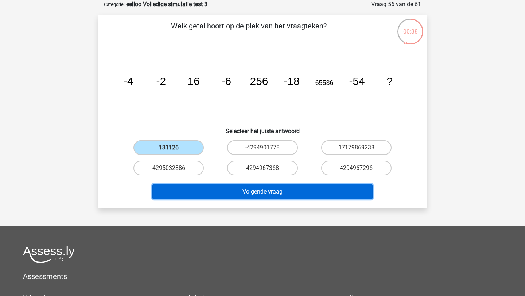
click at [203, 192] on button "Volgende vraag" at bounding box center [263, 191] width 221 height 15
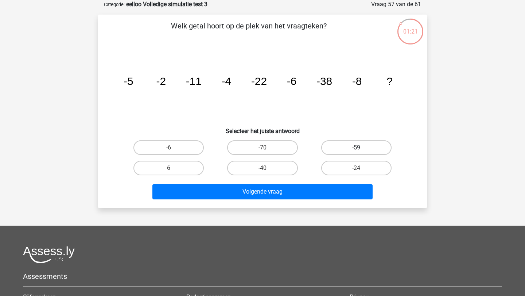
click at [338, 149] on label "-59" at bounding box center [356, 147] width 70 height 15
click at [357, 149] on input "-59" at bounding box center [359, 150] width 5 height 5
radio input "true"
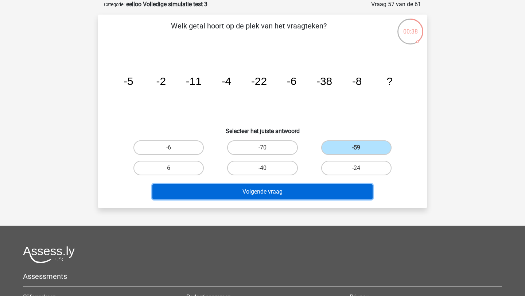
click at [267, 192] on button "Volgende vraag" at bounding box center [263, 191] width 221 height 15
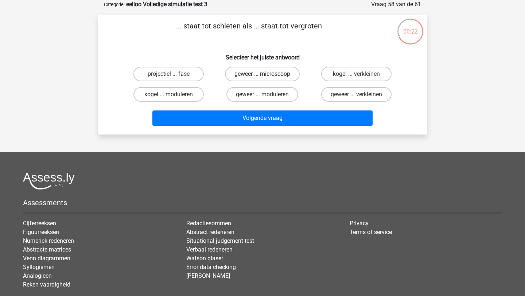
click at [281, 75] on label "geweer ... microscoop" at bounding box center [262, 74] width 75 height 15
click at [267, 75] on input "geweer ... microscoop" at bounding box center [265, 76] width 5 height 5
radio input "true"
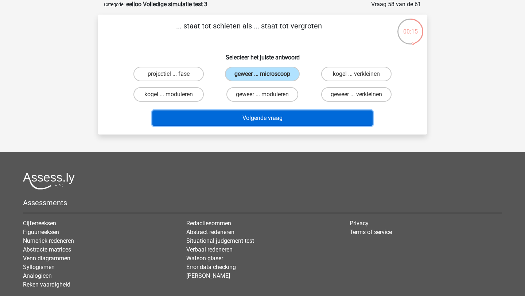
click at [289, 119] on button "Volgende vraag" at bounding box center [263, 118] width 221 height 15
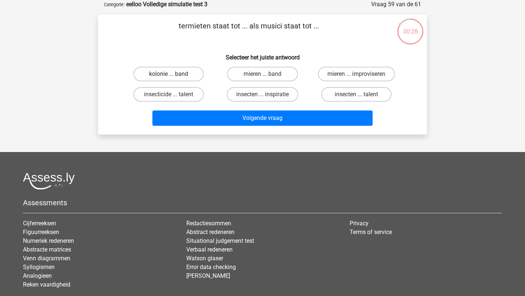
click at [184, 76] on label "kolonie ... band" at bounding box center [169, 74] width 70 height 15
click at [174, 76] on input "kolonie ... band" at bounding box center [171, 76] width 5 height 5
radio input "true"
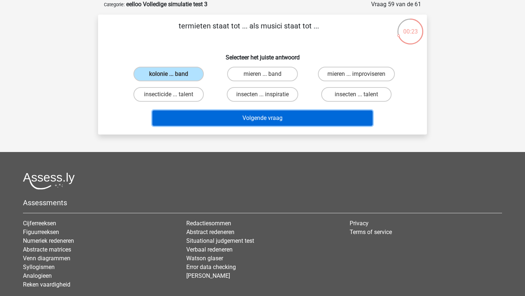
click at [219, 115] on button "Volgende vraag" at bounding box center [263, 118] width 221 height 15
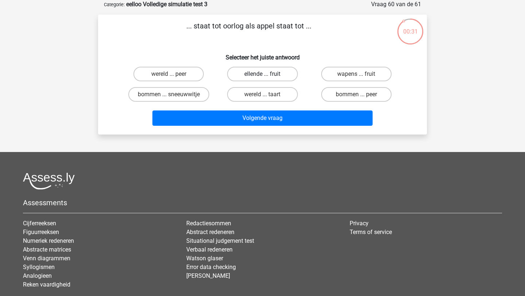
click at [250, 79] on label "ellende ... fruit" at bounding box center [262, 74] width 70 height 15
click at [263, 79] on input "ellende ... fruit" at bounding box center [265, 76] width 5 height 5
radio input "true"
click at [254, 109] on div "Volgende vraag" at bounding box center [263, 117] width 306 height 24
click at [265, 92] on label "wereld ... taart" at bounding box center [262, 94] width 70 height 15
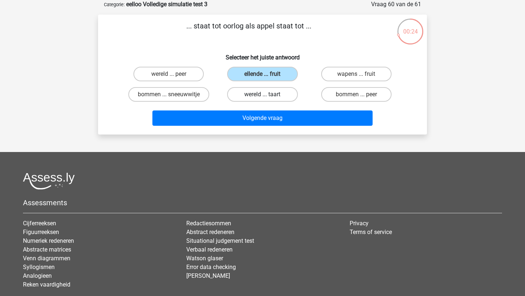
click at [265, 95] on input "wereld ... taart" at bounding box center [265, 97] width 5 height 5
radio input "true"
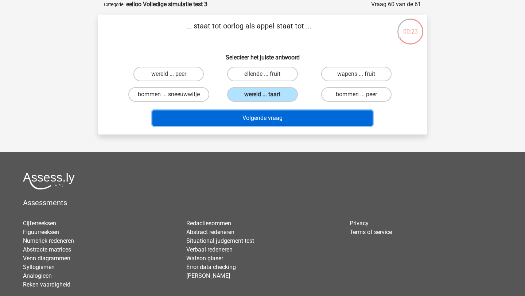
click at [256, 121] on button "Volgende vraag" at bounding box center [263, 118] width 221 height 15
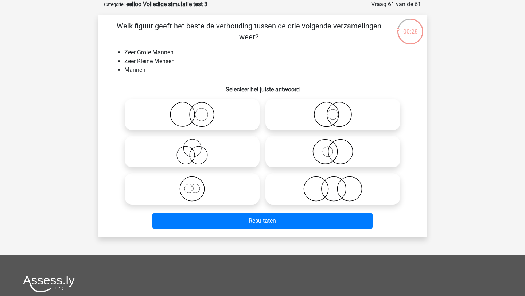
click at [344, 184] on icon at bounding box center [333, 189] width 129 height 26
click at [338, 184] on input "radio" at bounding box center [335, 183] width 5 height 5
radio input "true"
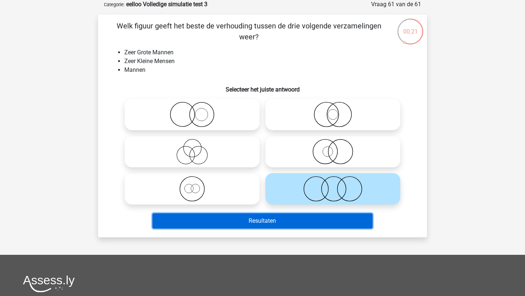
click at [231, 219] on button "Resultaten" at bounding box center [263, 220] width 221 height 15
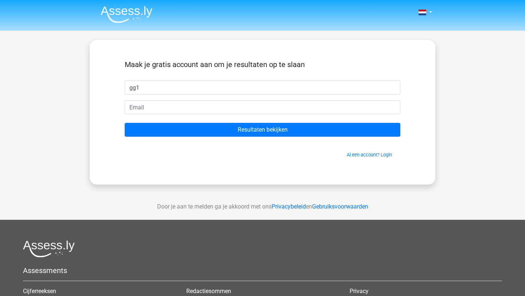
type input "gg1"
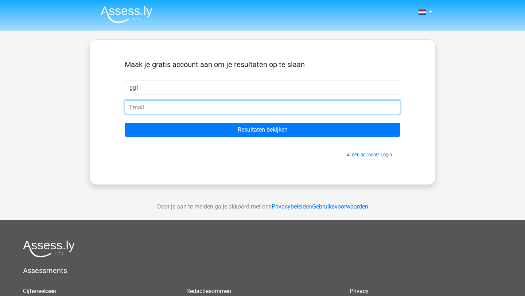
click at [188, 106] on input "email" at bounding box center [263, 107] width 276 height 14
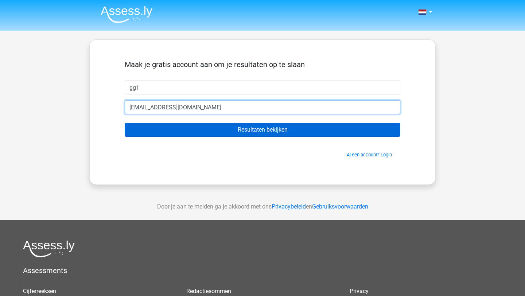
type input "[EMAIL_ADDRESS][DOMAIN_NAME]"
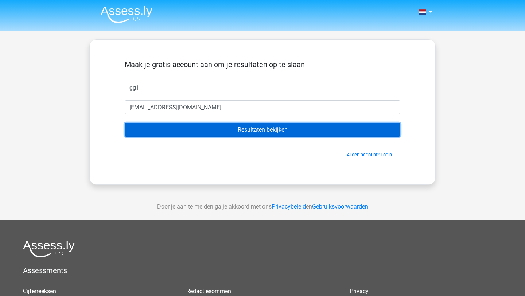
click at [179, 130] on input "Resultaten bekijken" at bounding box center [263, 130] width 276 height 14
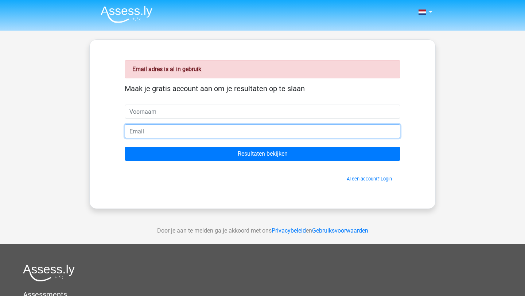
click at [176, 132] on input "email" at bounding box center [263, 131] width 276 height 14
type input "[EMAIL_ADDRESS][DOMAIN_NAME]"
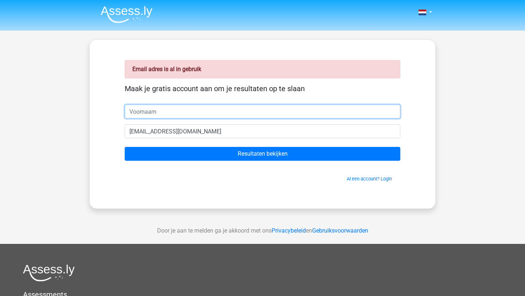
click at [162, 108] on input "text" at bounding box center [263, 112] width 276 height 14
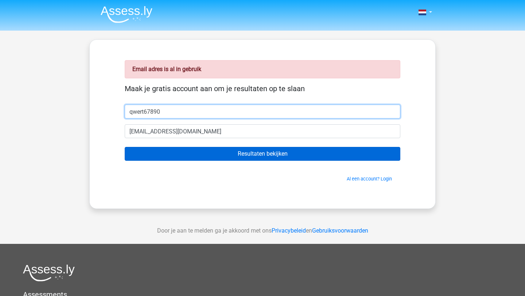
type input "qwert67890"
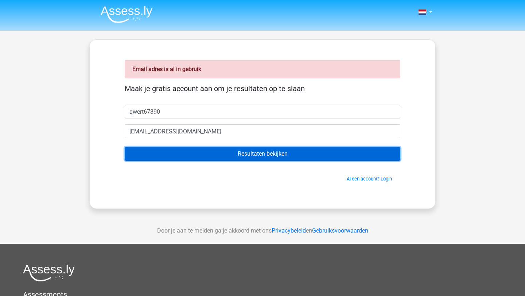
click at [151, 154] on input "Resultaten bekijken" at bounding box center [263, 154] width 276 height 14
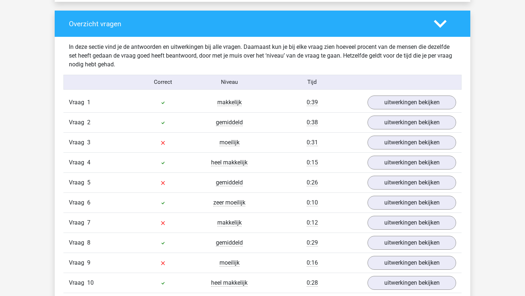
scroll to position [742, 0]
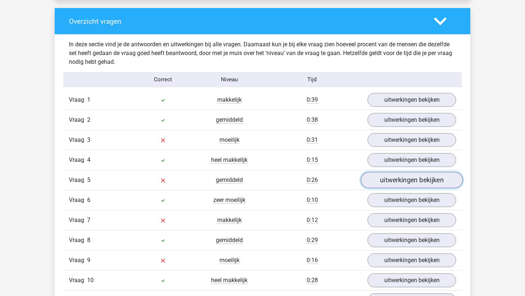
click at [400, 179] on link "uitwerkingen bekijken" at bounding box center [412, 180] width 102 height 16
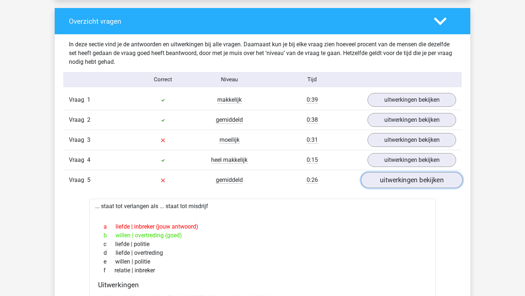
click at [385, 180] on link "uitwerkingen bekijken" at bounding box center [412, 180] width 102 height 16
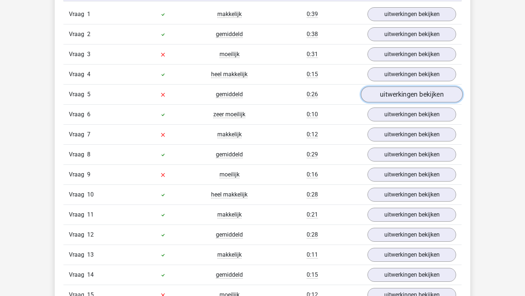
scroll to position [847, 0]
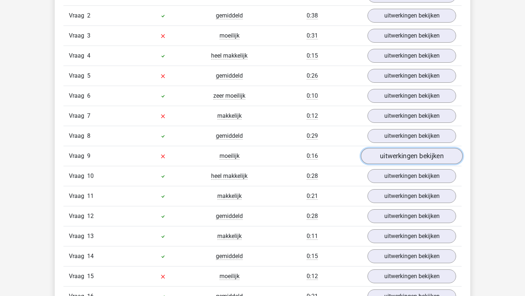
click at [389, 154] on link "uitwerkingen bekijken" at bounding box center [412, 156] width 102 height 16
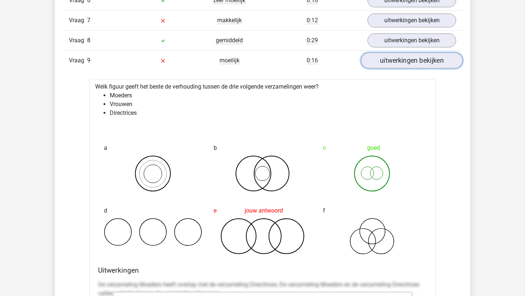
scroll to position [925, 0]
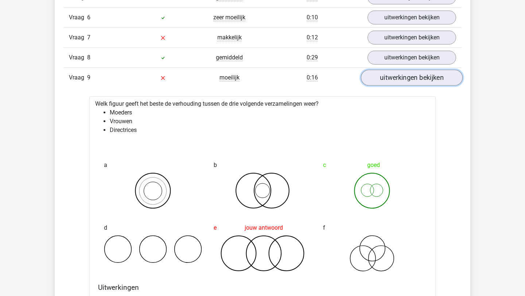
click at [395, 79] on link "uitwerkingen bekijken" at bounding box center [412, 78] width 102 height 16
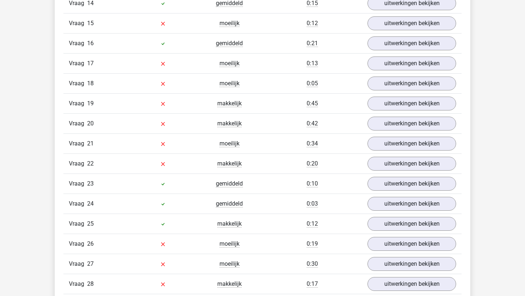
scroll to position [1092, 0]
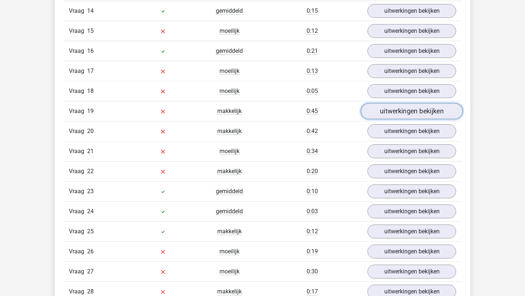
click at [389, 112] on link "uitwerkingen bekijken" at bounding box center [412, 111] width 102 height 16
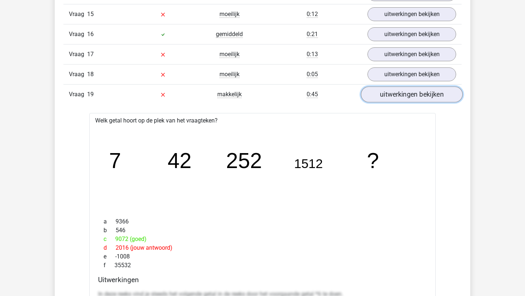
scroll to position [1114, 0]
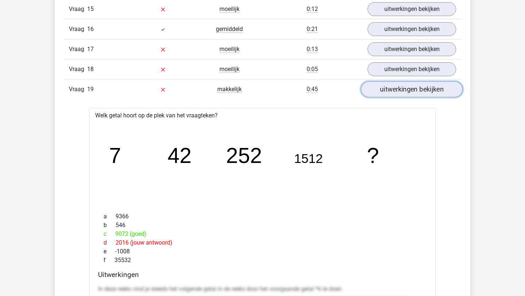
click at [392, 92] on link "uitwerkingen bekijken" at bounding box center [412, 89] width 102 height 16
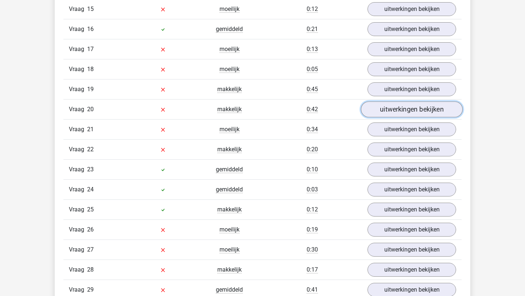
click at [386, 107] on link "uitwerkingen bekijken" at bounding box center [412, 109] width 102 height 16
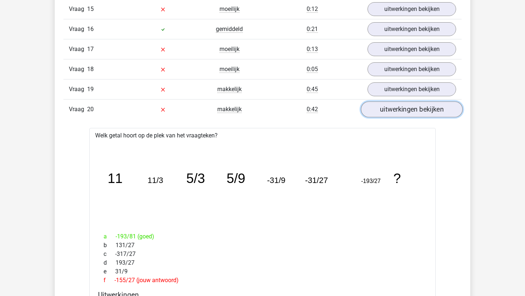
click at [386, 107] on link "uitwerkingen bekijken" at bounding box center [412, 109] width 102 height 16
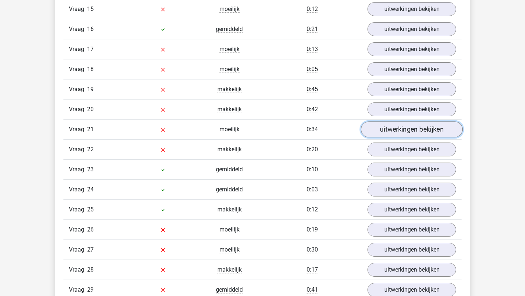
click at [386, 132] on link "uitwerkingen bekijken" at bounding box center [412, 130] width 102 height 16
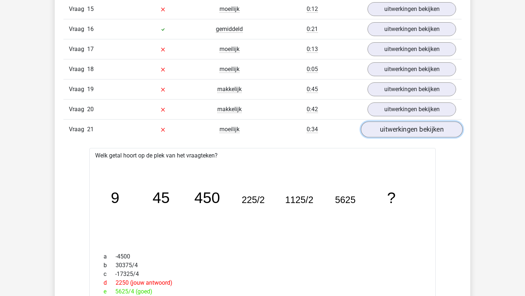
click at [386, 132] on link "uitwerkingen bekijken" at bounding box center [412, 130] width 102 height 16
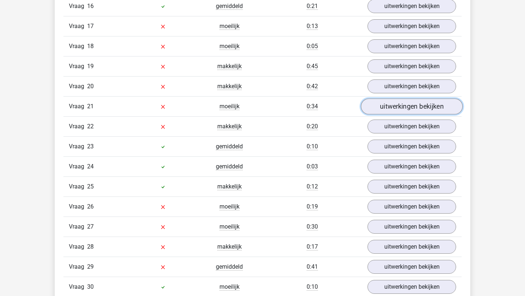
scroll to position [1137, 0]
click at [386, 132] on link "uitwerkingen bekijken" at bounding box center [412, 126] width 89 height 14
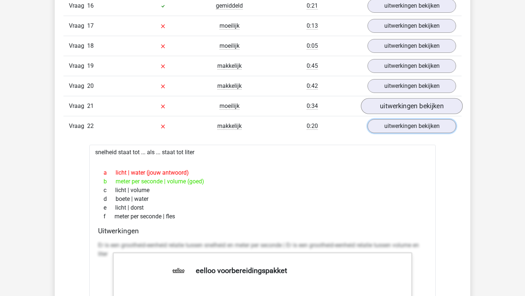
click at [386, 132] on link "uitwerkingen bekijken" at bounding box center [412, 126] width 89 height 14
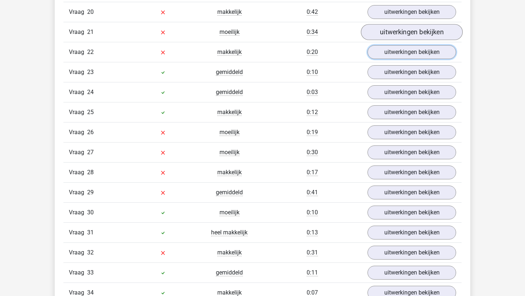
scroll to position [1212, 0]
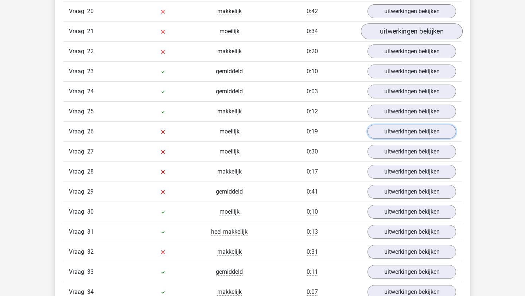
click at [386, 132] on link "uitwerkingen bekijken" at bounding box center [412, 132] width 89 height 14
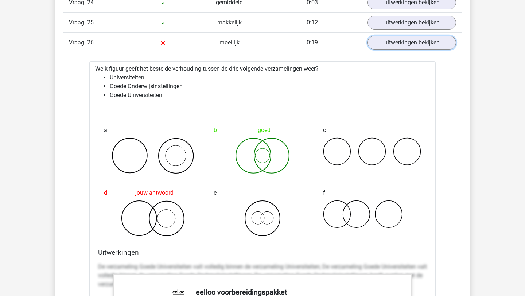
scroll to position [1294, 0]
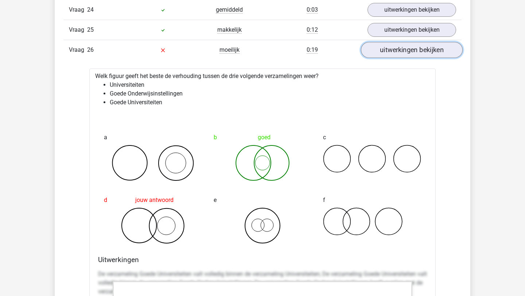
click at [394, 53] on link "uitwerkingen bekijken" at bounding box center [412, 50] width 102 height 16
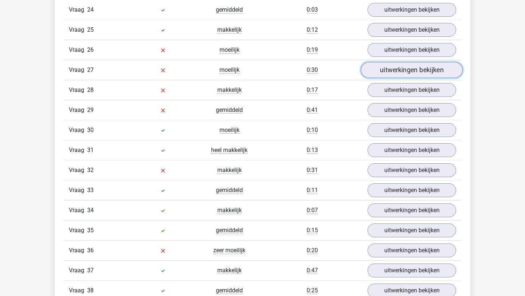
click at [389, 70] on link "uitwerkingen bekijken" at bounding box center [412, 70] width 102 height 16
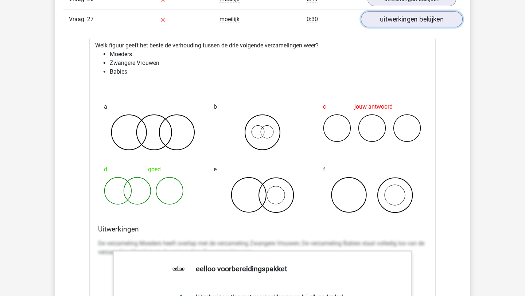
scroll to position [1348, 0]
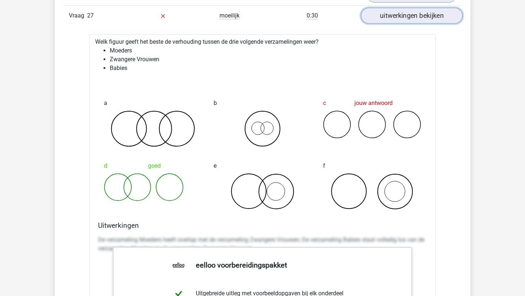
click at [400, 20] on link "uitwerkingen bekijken" at bounding box center [412, 16] width 102 height 16
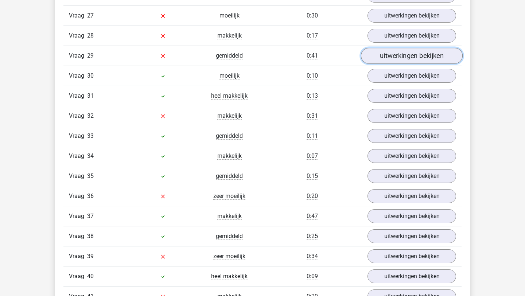
click at [388, 59] on link "uitwerkingen bekijken" at bounding box center [412, 56] width 102 height 16
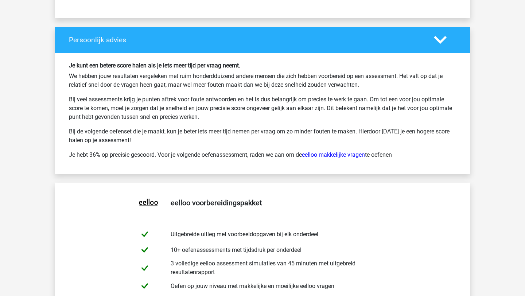
scroll to position [2742, 0]
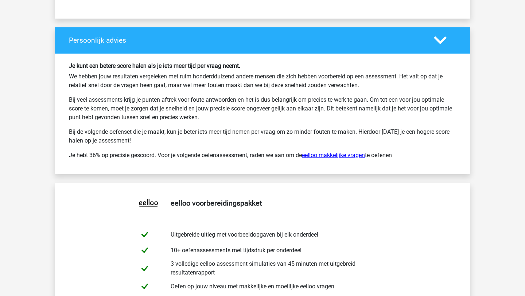
click at [327, 157] on link "eelloo makkelijke vragen" at bounding box center [333, 155] width 63 height 7
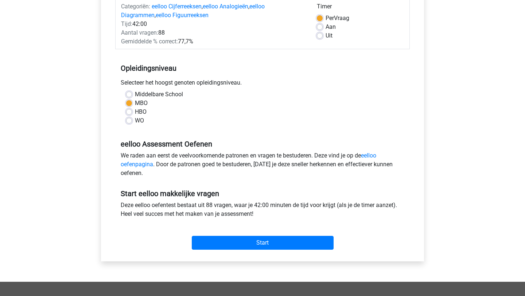
scroll to position [112, 0]
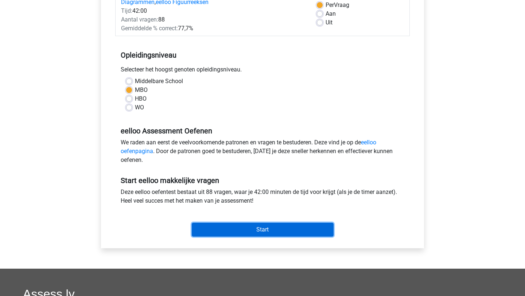
click at [216, 232] on input "Start" at bounding box center [263, 230] width 142 height 14
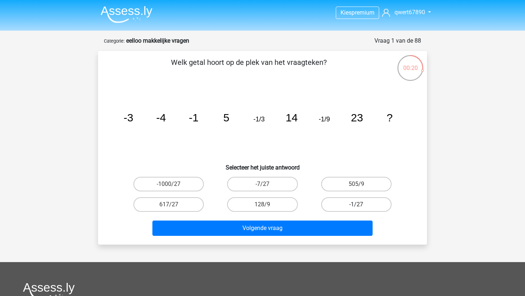
click at [341, 207] on label "-1/27" at bounding box center [356, 204] width 70 height 15
click at [357, 207] on input "-1/27" at bounding box center [359, 207] width 5 height 5
radio input "true"
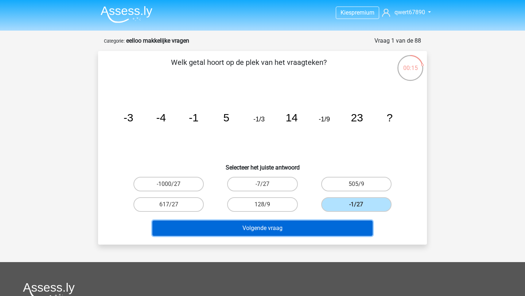
click at [310, 227] on button "Volgende vraag" at bounding box center [263, 228] width 221 height 15
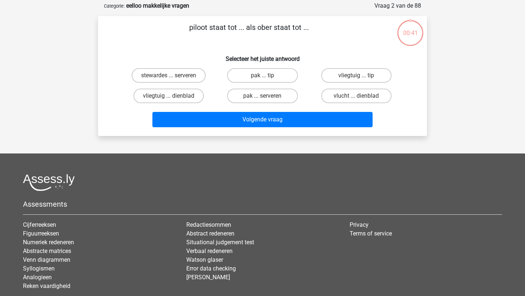
scroll to position [36, 0]
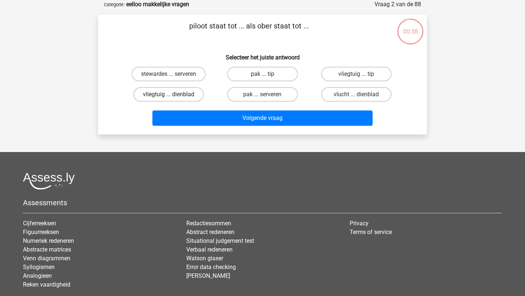
click at [189, 96] on label "vliegtuig ... dienblad" at bounding box center [169, 94] width 70 height 15
click at [174, 96] on input "vliegtuig ... dienblad" at bounding box center [171, 97] width 5 height 5
radio input "true"
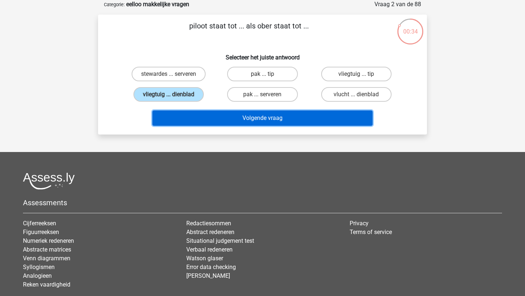
click at [208, 119] on button "Volgende vraag" at bounding box center [263, 118] width 221 height 15
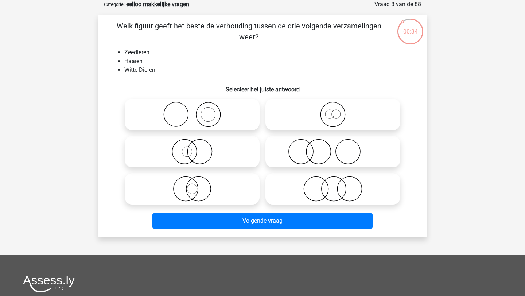
click at [202, 179] on icon at bounding box center [192, 189] width 129 height 26
click at [197, 181] on input "radio" at bounding box center [194, 183] width 5 height 5
radio input "true"
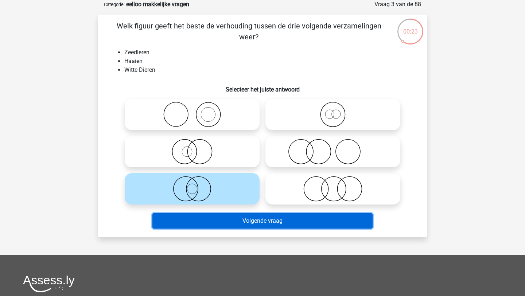
click at [211, 220] on button "Volgende vraag" at bounding box center [263, 220] width 221 height 15
